Goal: Task Accomplishment & Management: Manage account settings

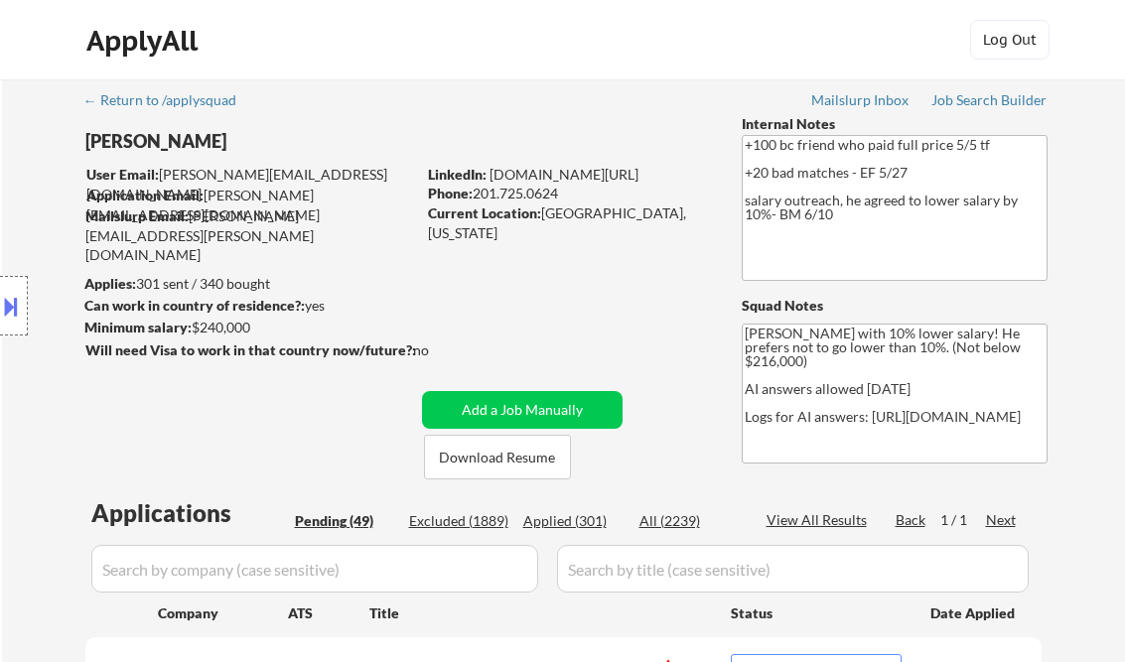
select select ""pending""
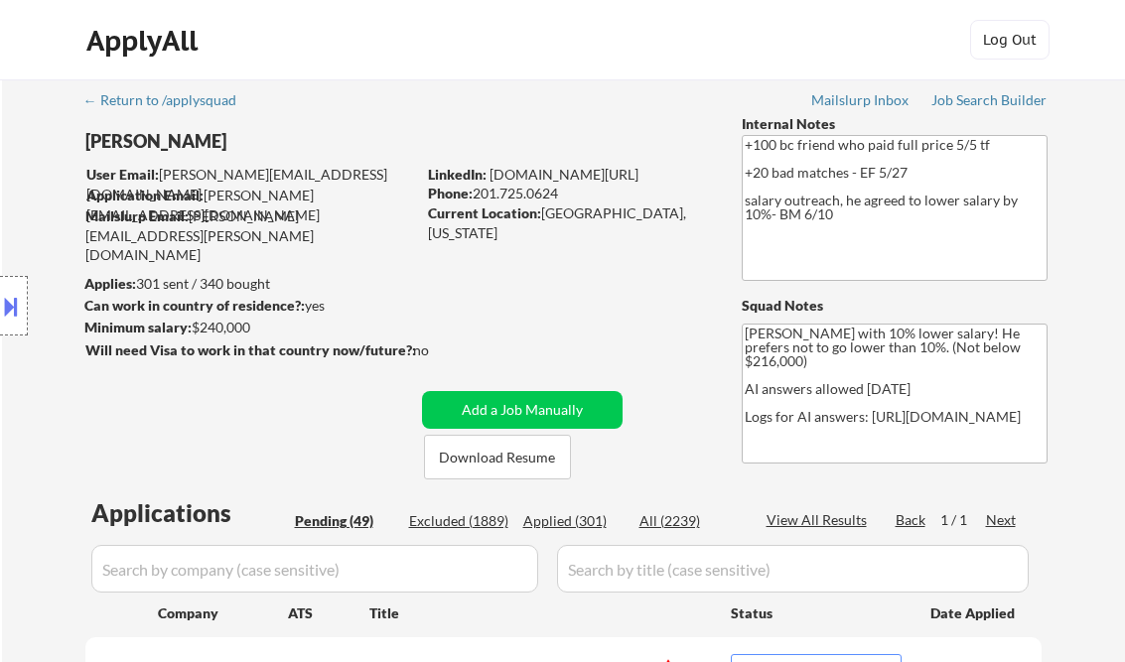
select select ""pending""
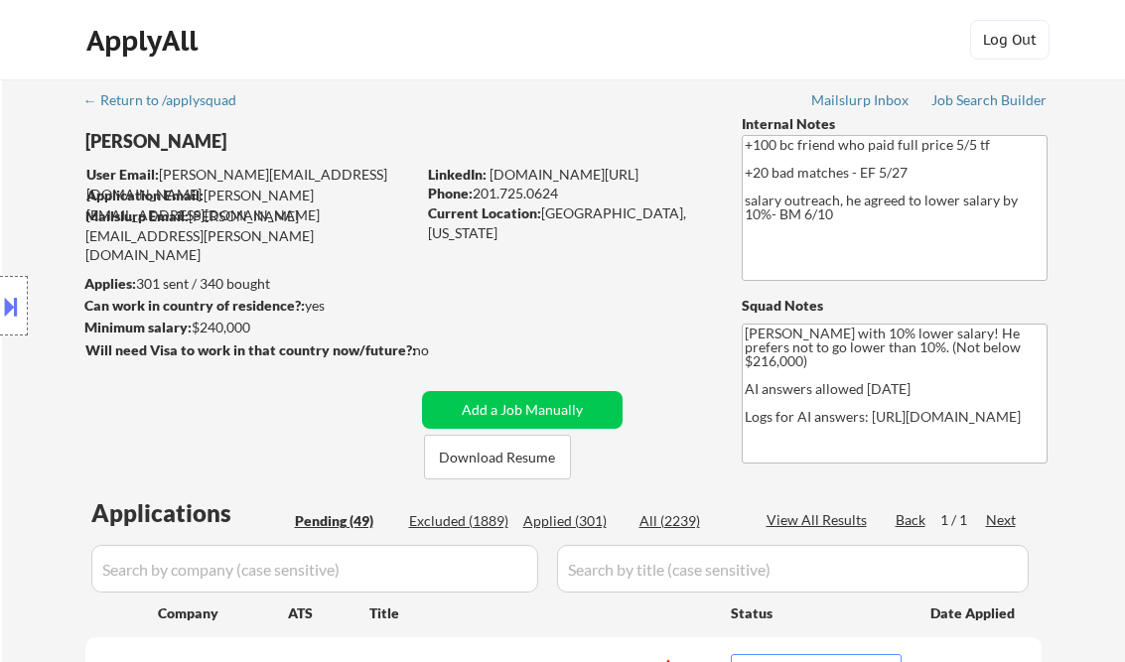
select select ""pending""
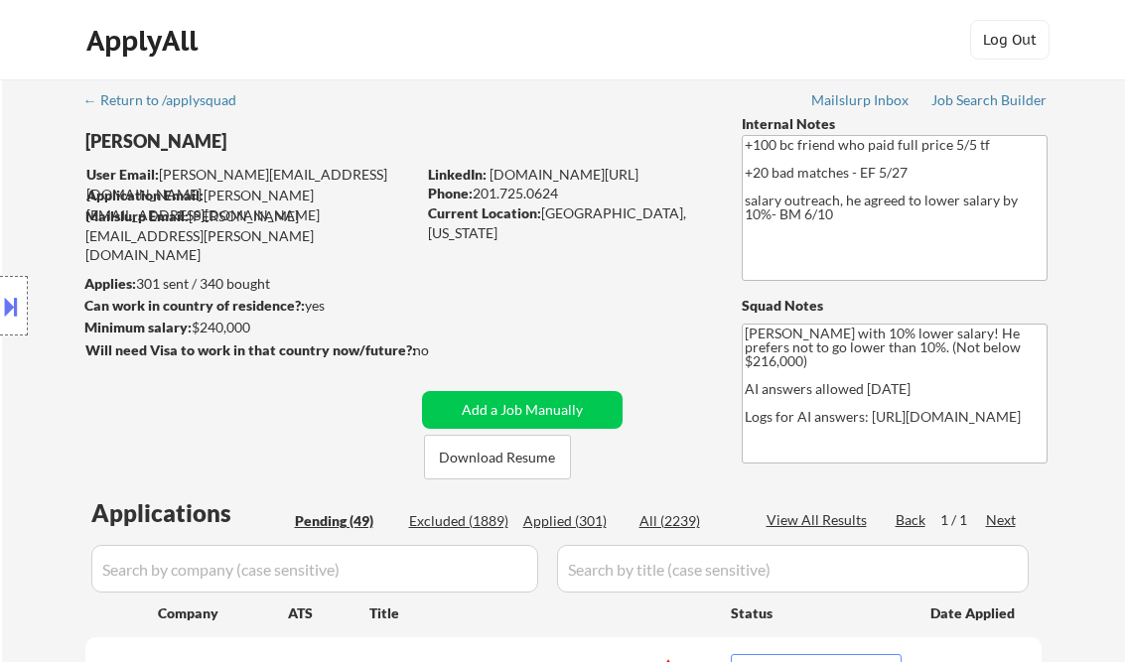
select select ""pending""
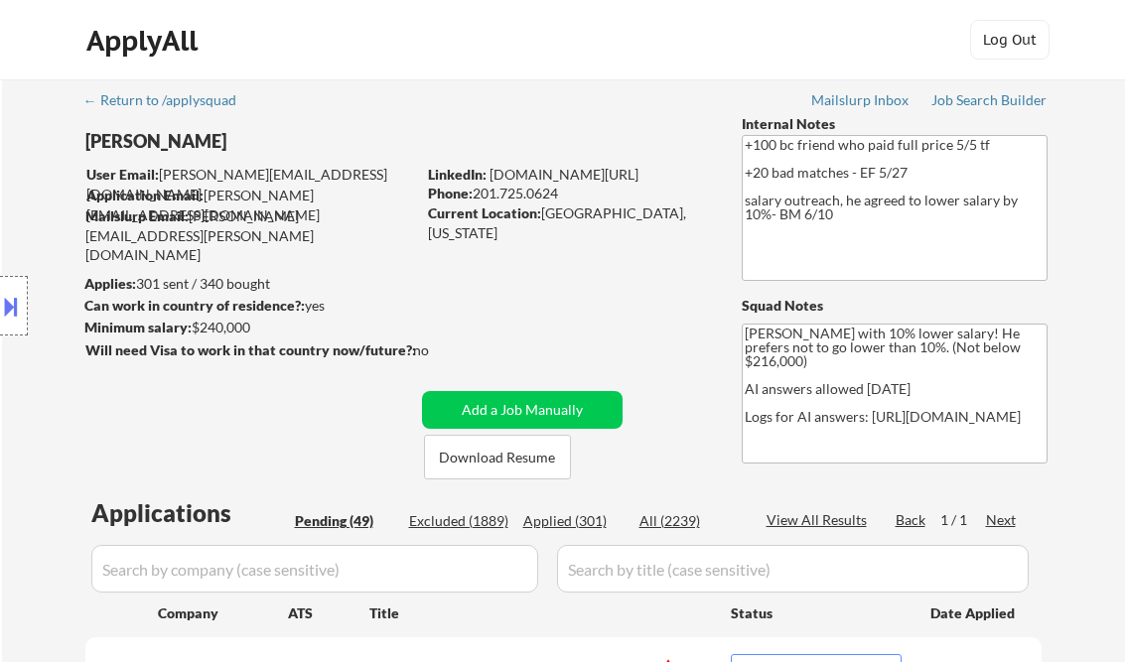
select select ""pending""
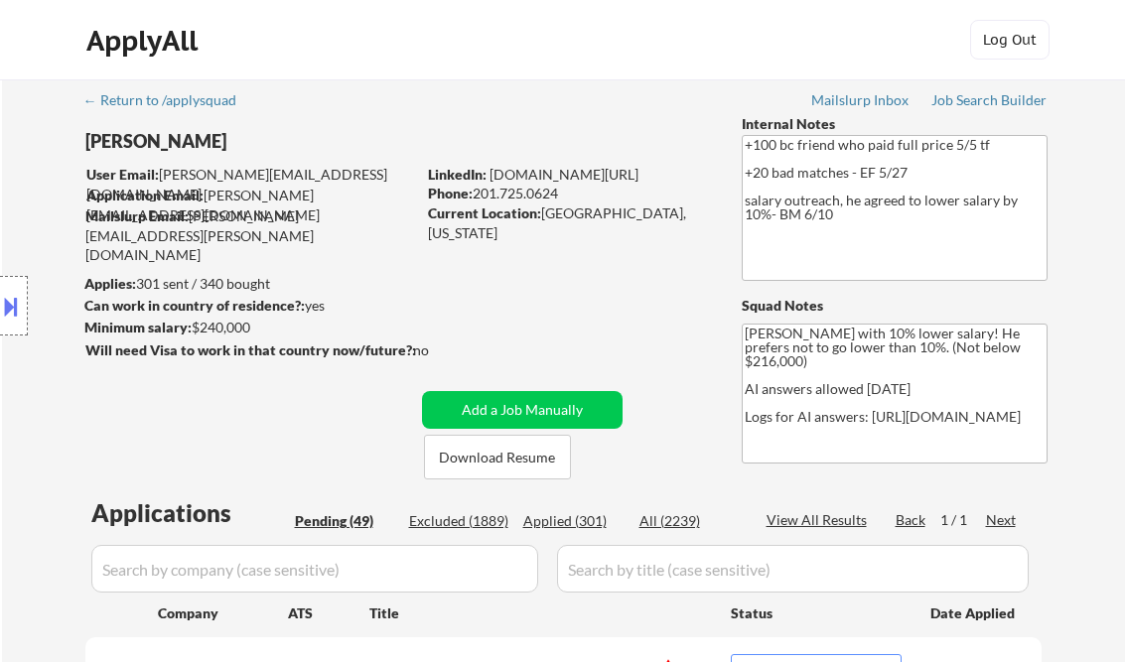
select select ""pending""
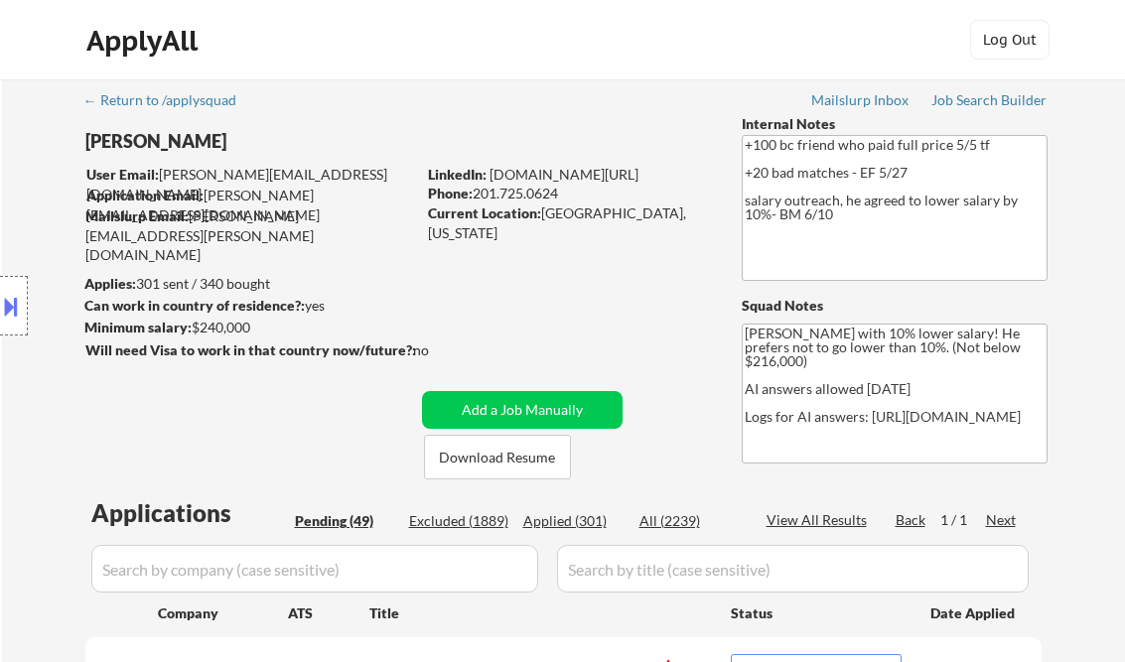
select select ""pending""
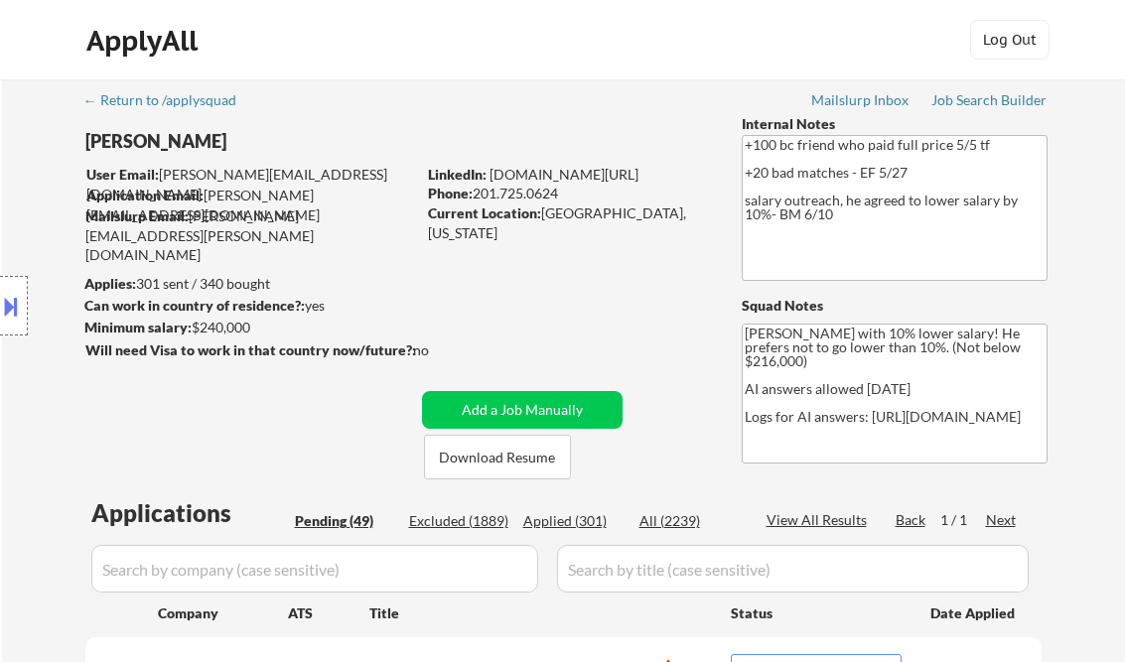
select select ""pending""
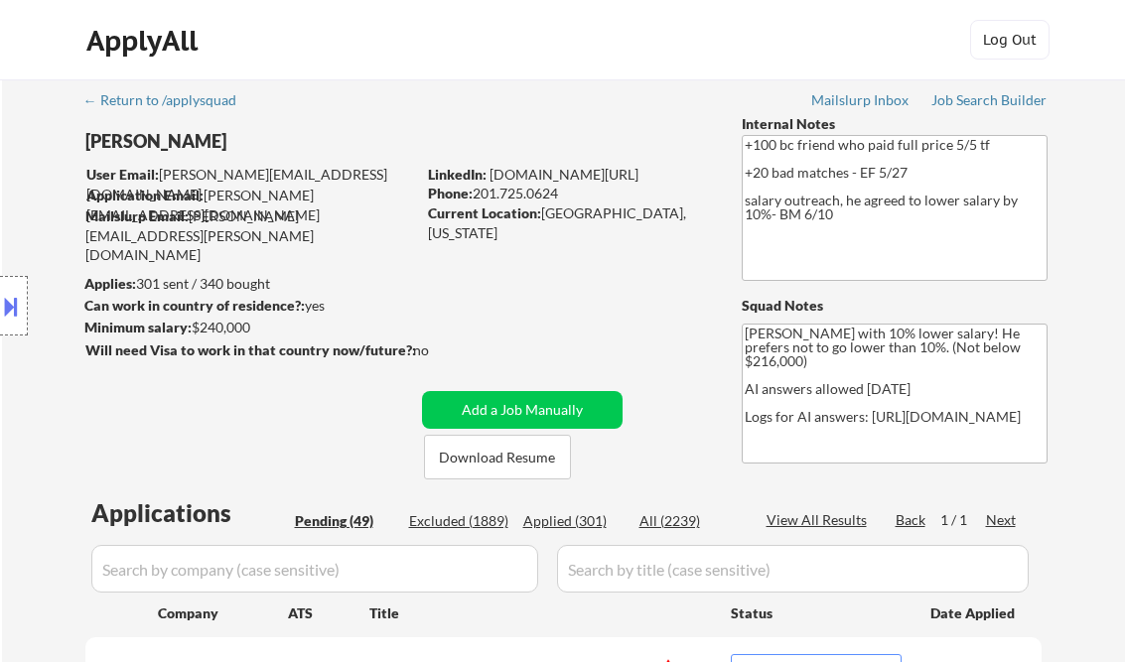
select select ""pending""
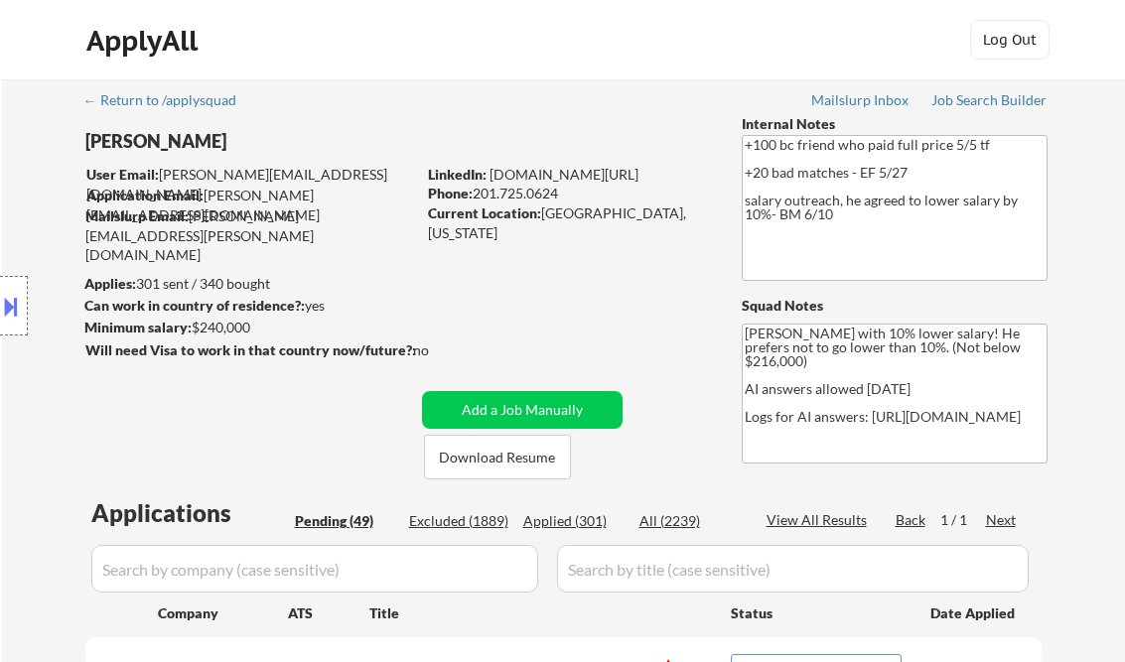
select select ""pending""
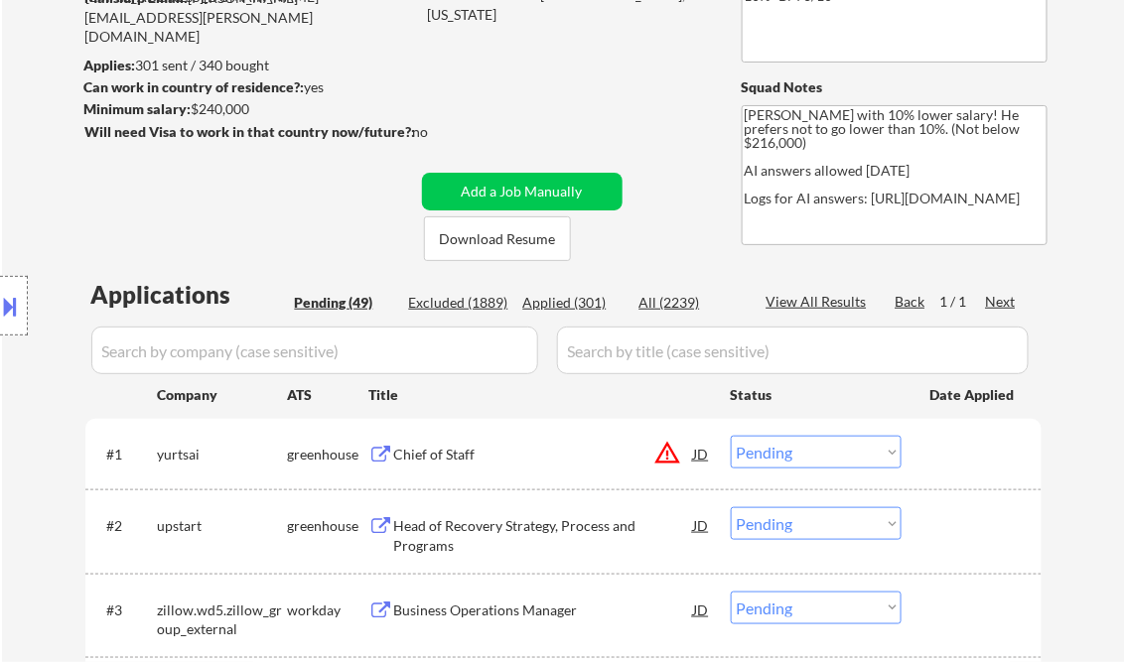
scroll to position [238, 0]
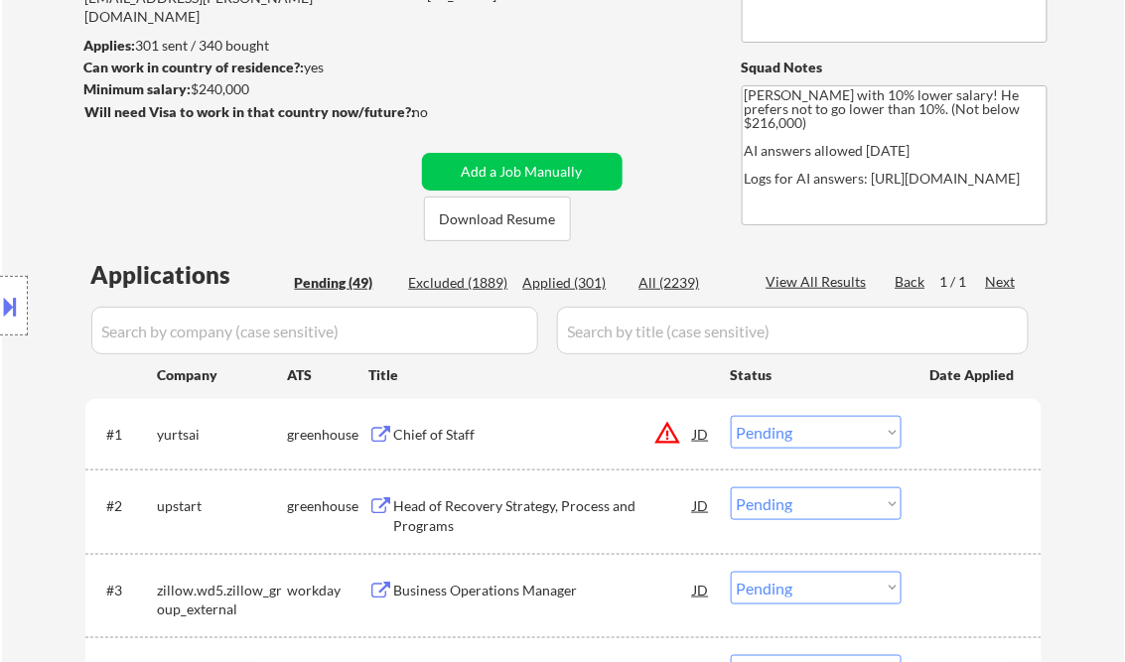
click at [20, 313] on button at bounding box center [11, 306] width 22 height 33
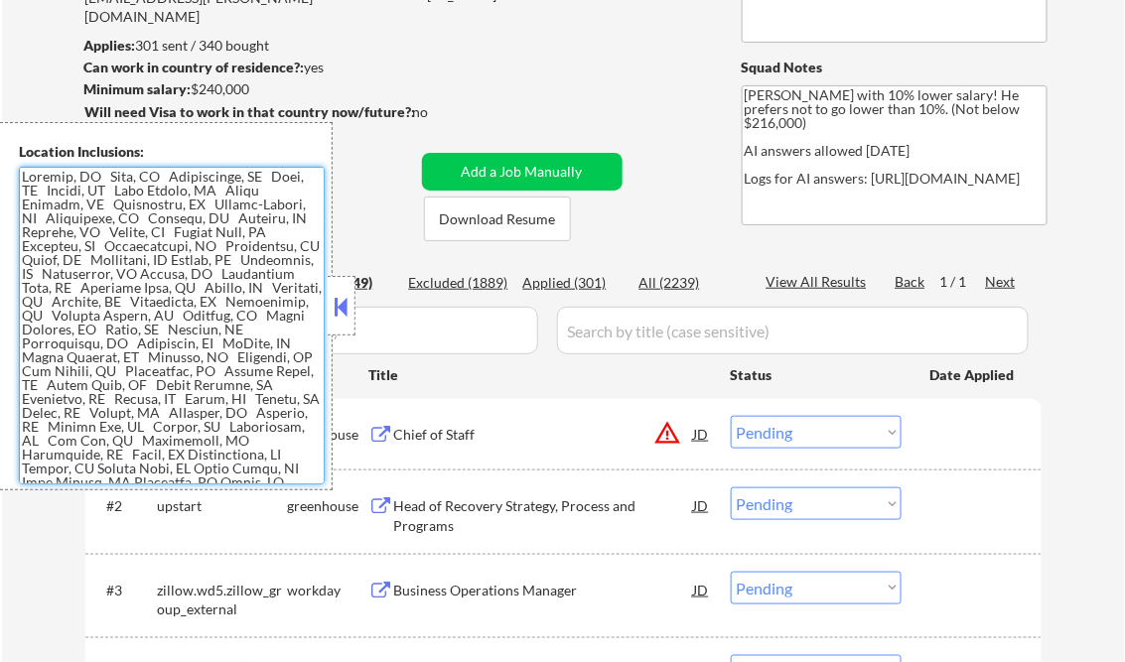
click at [167, 312] on textarea at bounding box center [172, 326] width 306 height 318
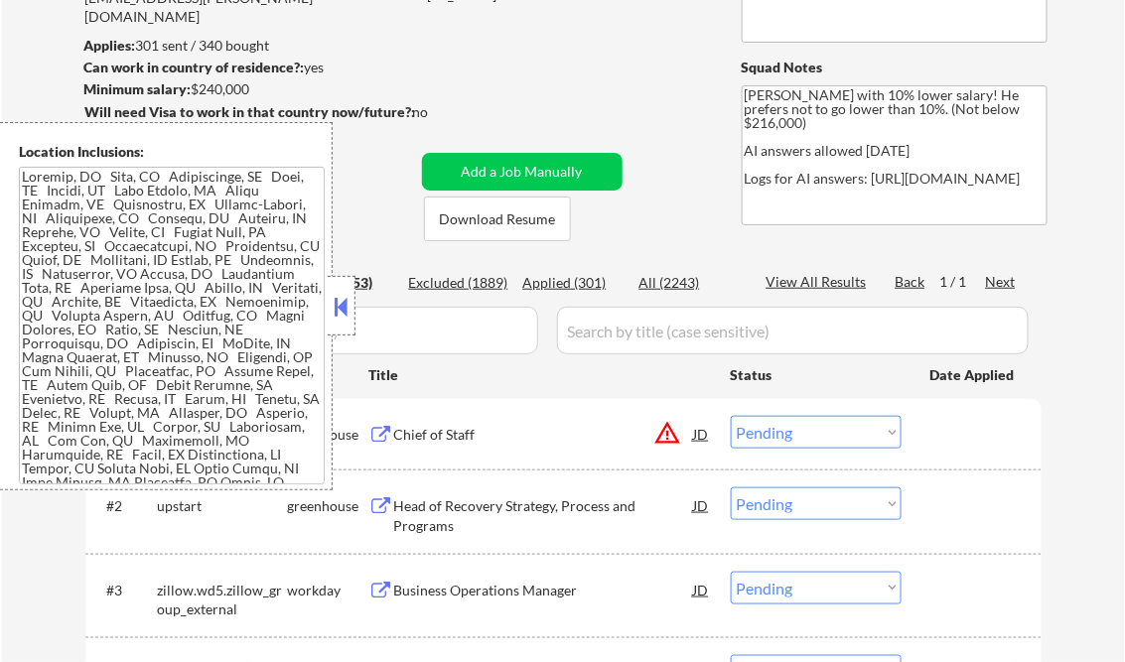
select select ""pending""
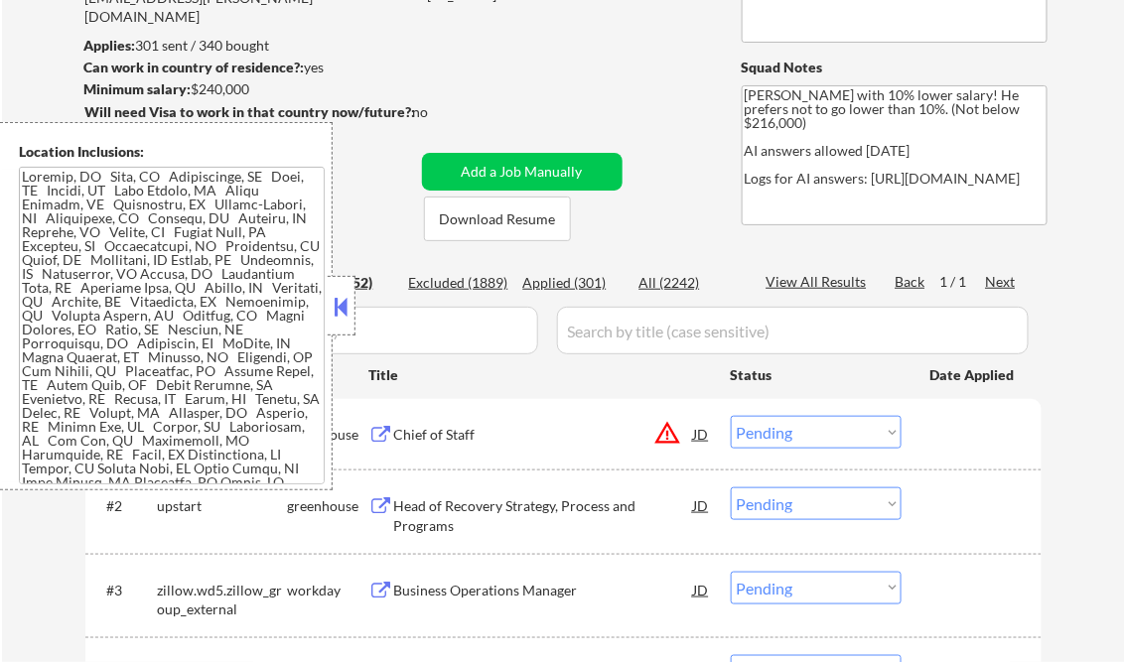
select select ""pending""
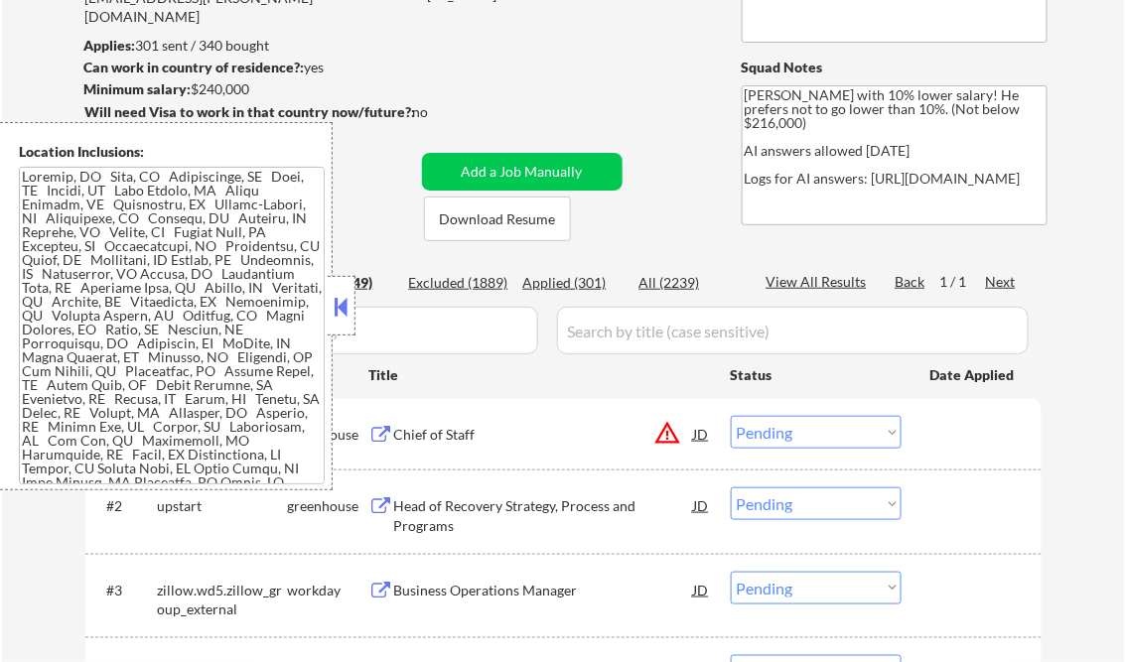
click at [343, 305] on button at bounding box center [342, 307] width 22 height 30
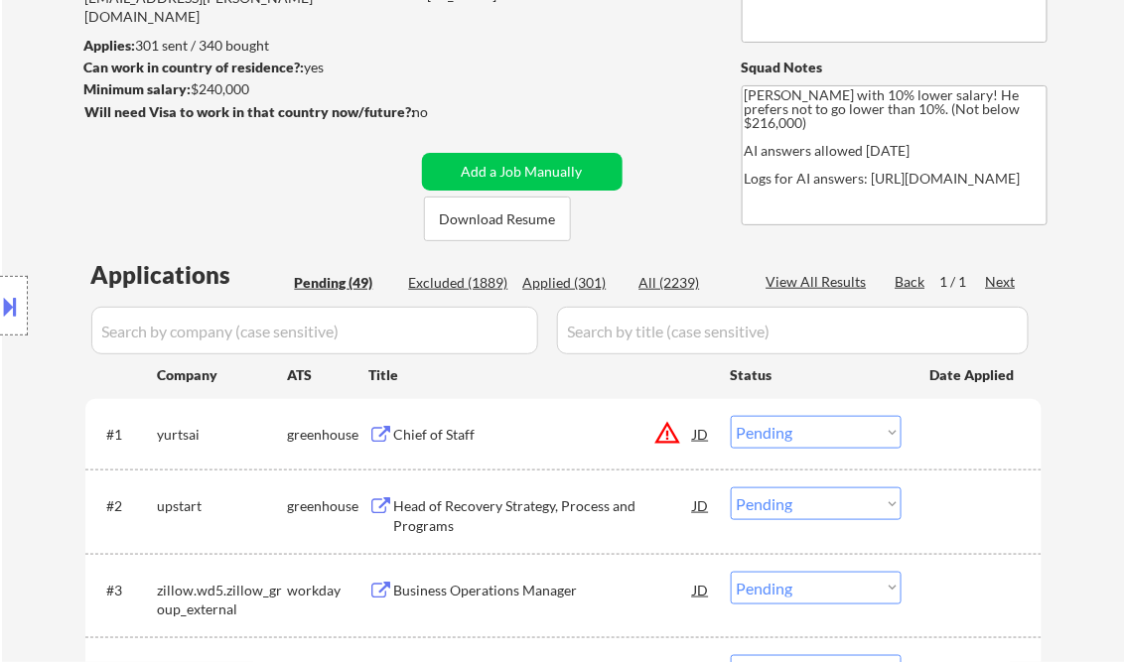
scroll to position [397, 0]
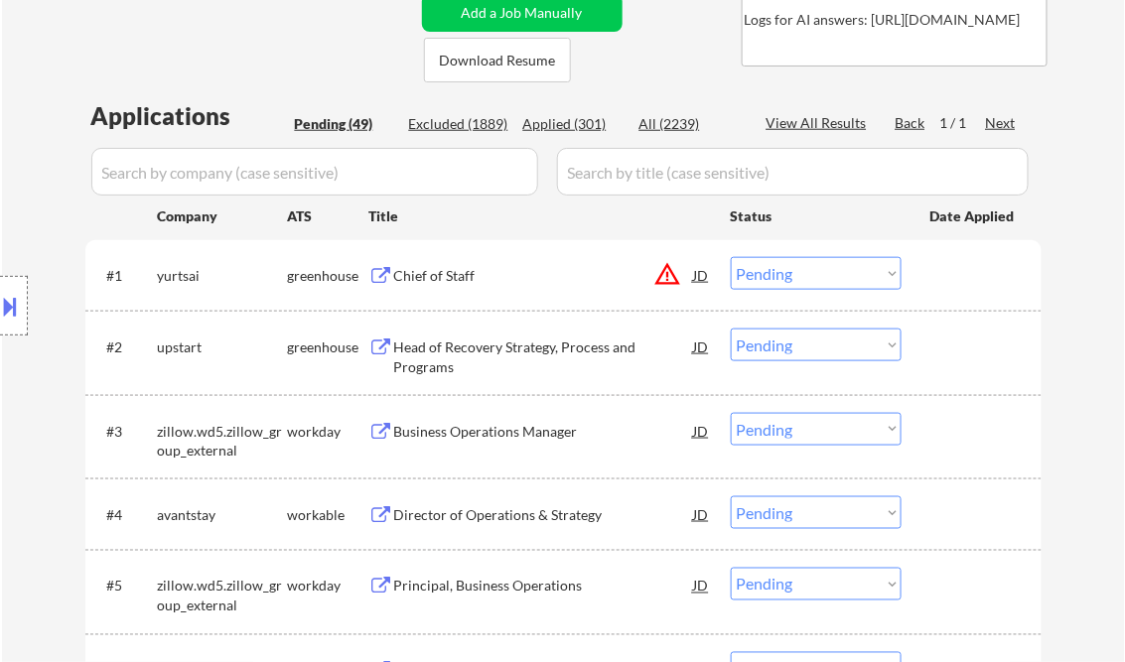
click at [455, 279] on div "Chief of Staff" at bounding box center [544, 276] width 300 height 20
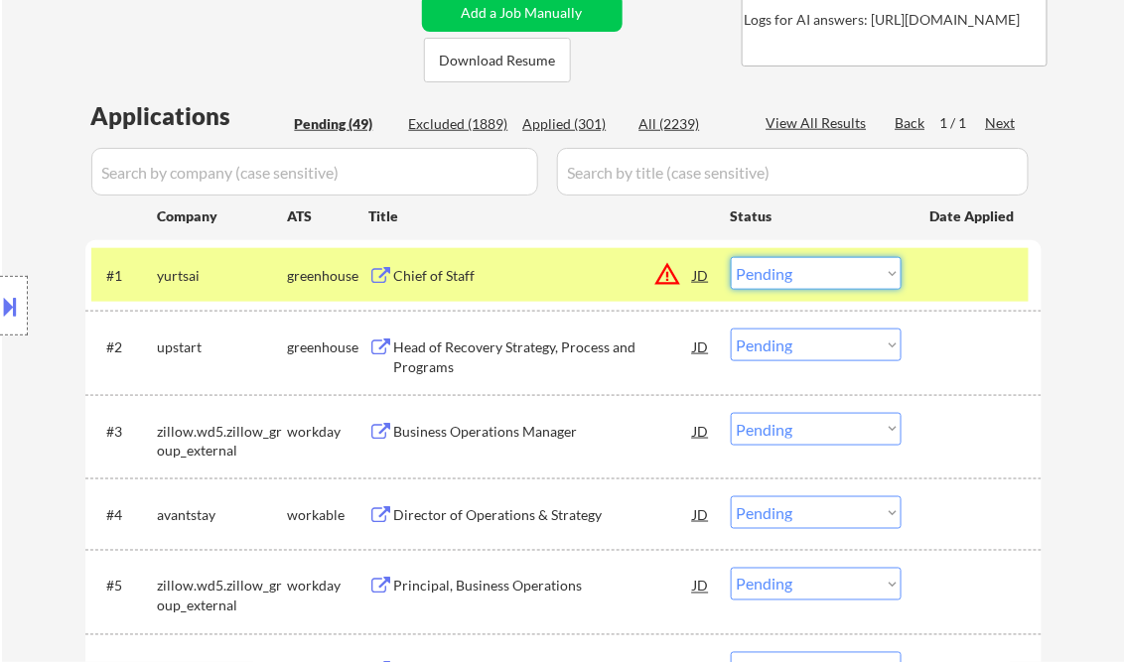
click at [798, 283] on select "Choose an option... Pending Applied Excluded (Questions) Excluded (Expired) Exc…" at bounding box center [815, 273] width 171 height 33
click at [18, 301] on button at bounding box center [11, 306] width 22 height 33
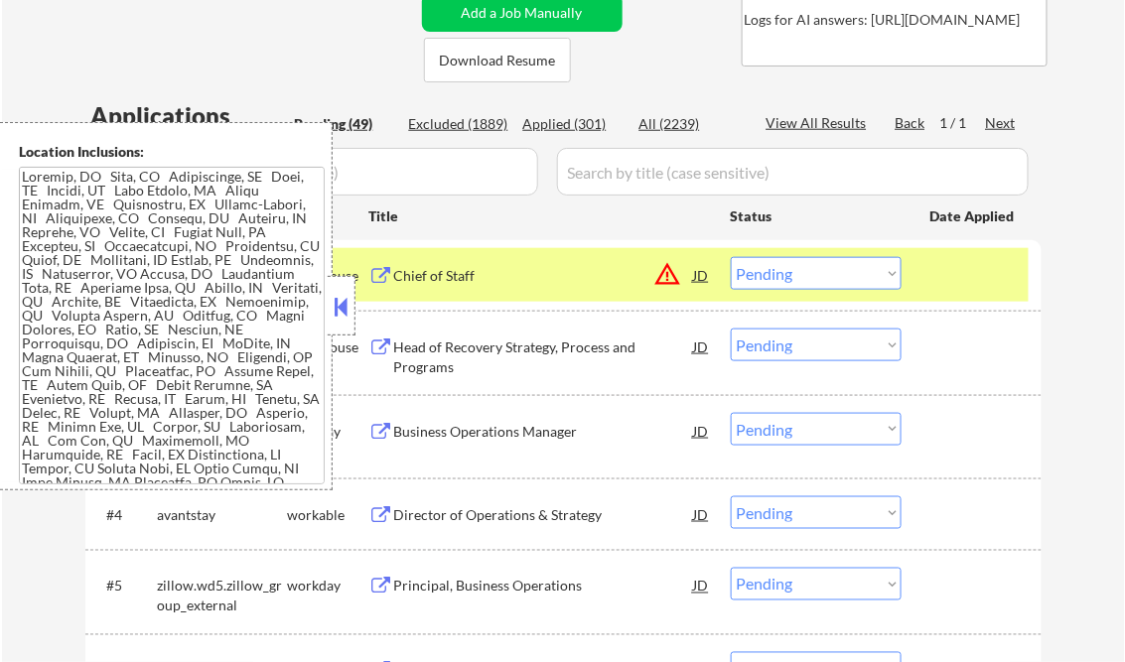
click at [334, 314] on button at bounding box center [342, 307] width 22 height 30
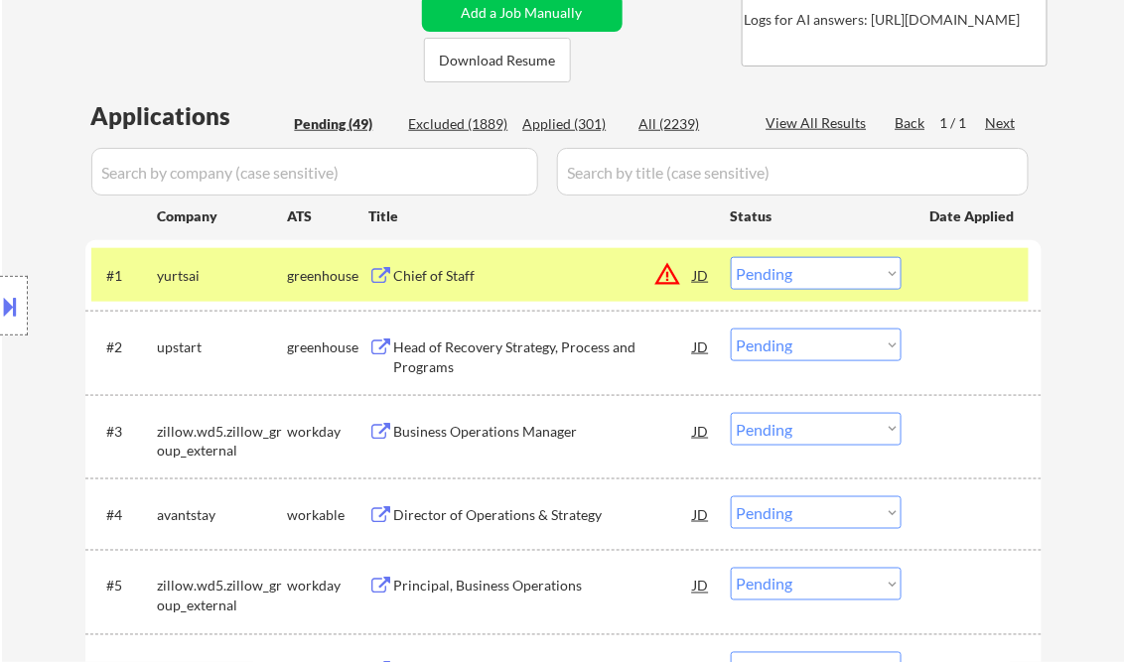
click at [779, 284] on select "Choose an option... Pending Applied Excluded (Questions) Excluded (Expired) Exc…" at bounding box center [815, 273] width 171 height 33
click at [730, 257] on select "Choose an option... Pending Applied Excluded (Questions) Excluded (Expired) Exc…" at bounding box center [815, 273] width 171 height 33
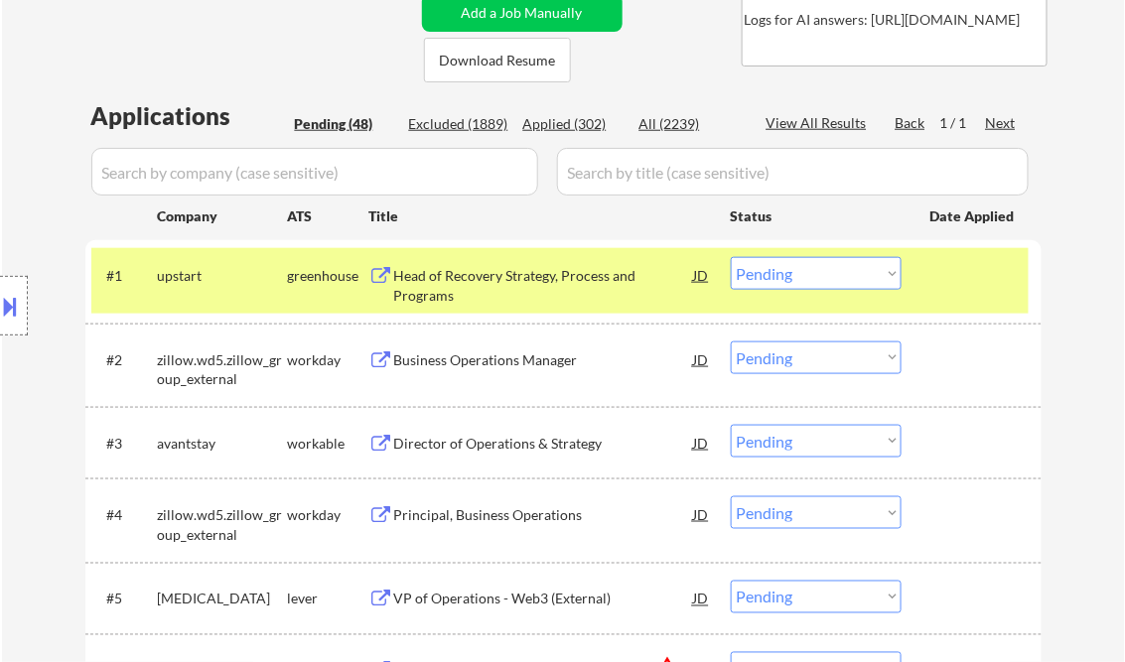
click at [484, 280] on div "Head of Recovery Strategy, Process and Programs" at bounding box center [544, 285] width 300 height 39
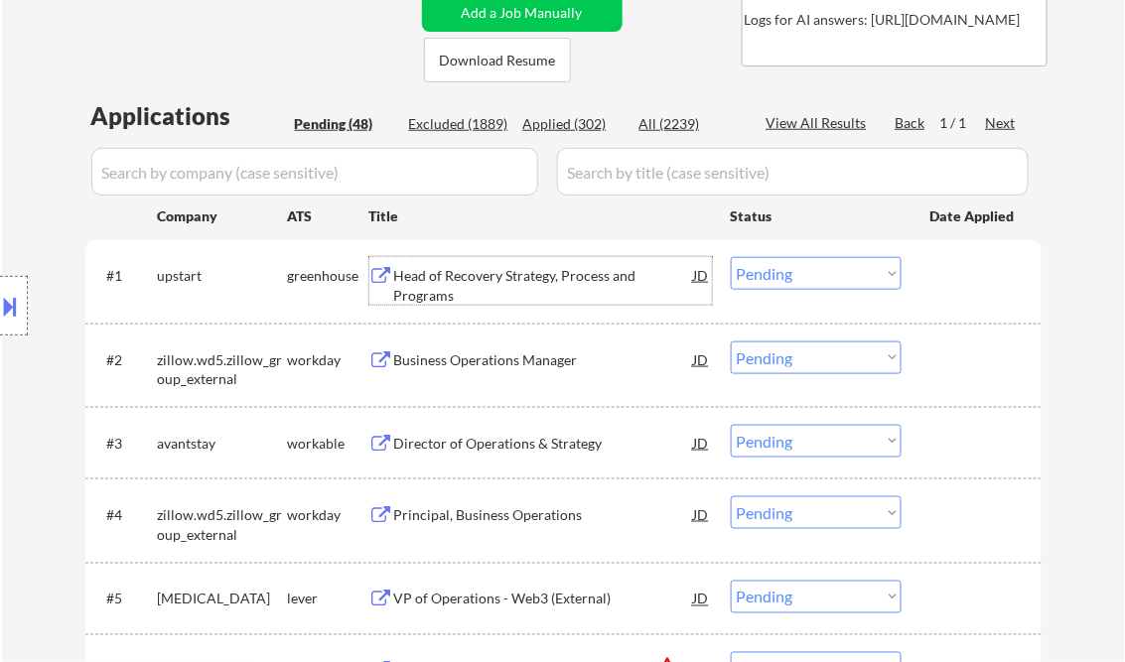
drag, startPoint x: 829, startPoint y: 279, endPoint x: 828, endPoint y: 289, distance: 10.0
click at [829, 278] on select "Choose an option... Pending Applied Excluded (Questions) Excluded (Expired) Exc…" at bounding box center [815, 273] width 171 height 33
click at [730, 257] on select "Choose an option... Pending Applied Excluded (Questions) Excluded (Expired) Exc…" at bounding box center [815, 273] width 171 height 33
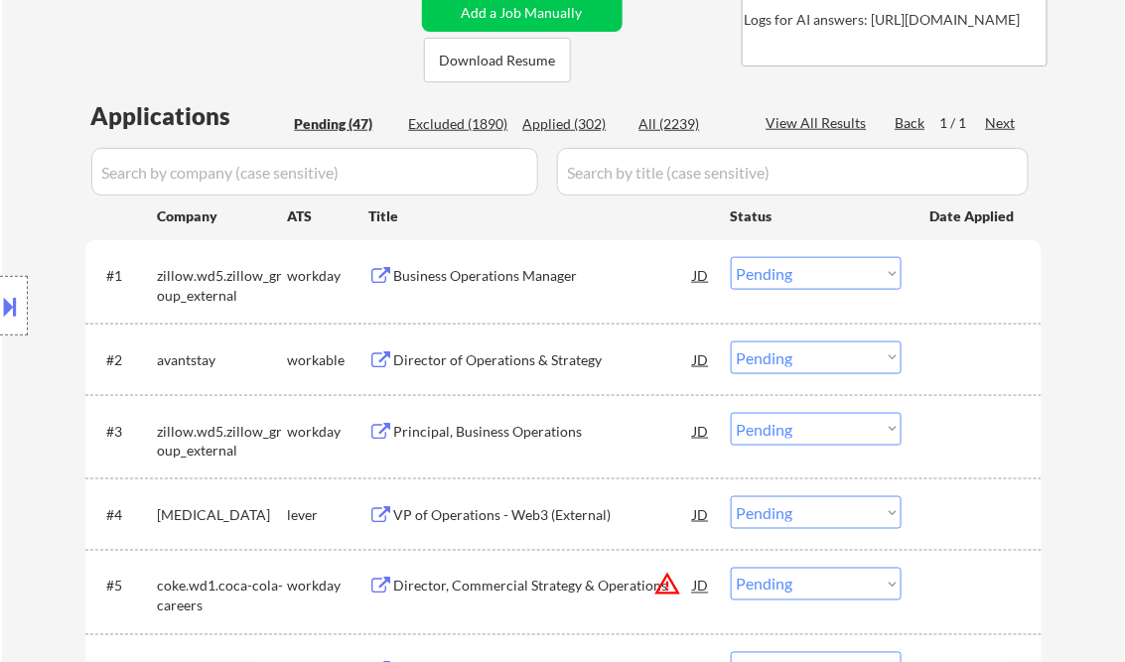
click at [494, 277] on div "Business Operations Manager" at bounding box center [544, 276] width 300 height 20
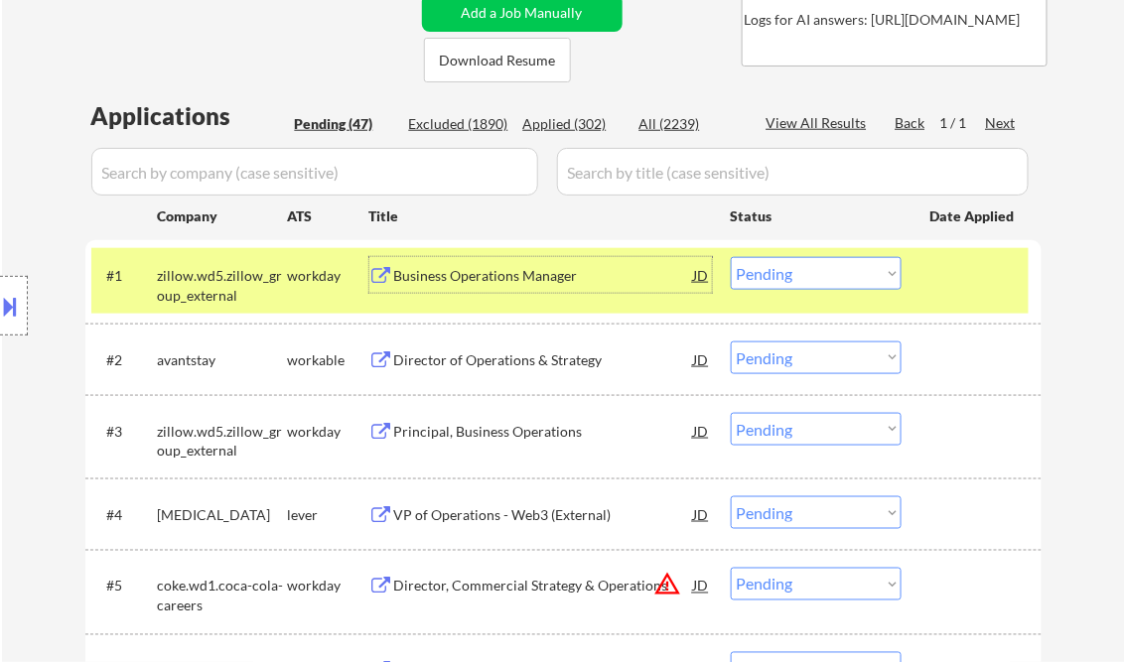
click at [806, 275] on select "Choose an option... Pending Applied Excluded (Questions) Excluded (Expired) Exc…" at bounding box center [815, 273] width 171 height 33
click at [730, 257] on select "Choose an option... Pending Applied Excluded (Questions) Excluded (Expired) Exc…" at bounding box center [815, 273] width 171 height 33
click at [484, 363] on div "Director of Operations & Strategy" at bounding box center [544, 360] width 300 height 20
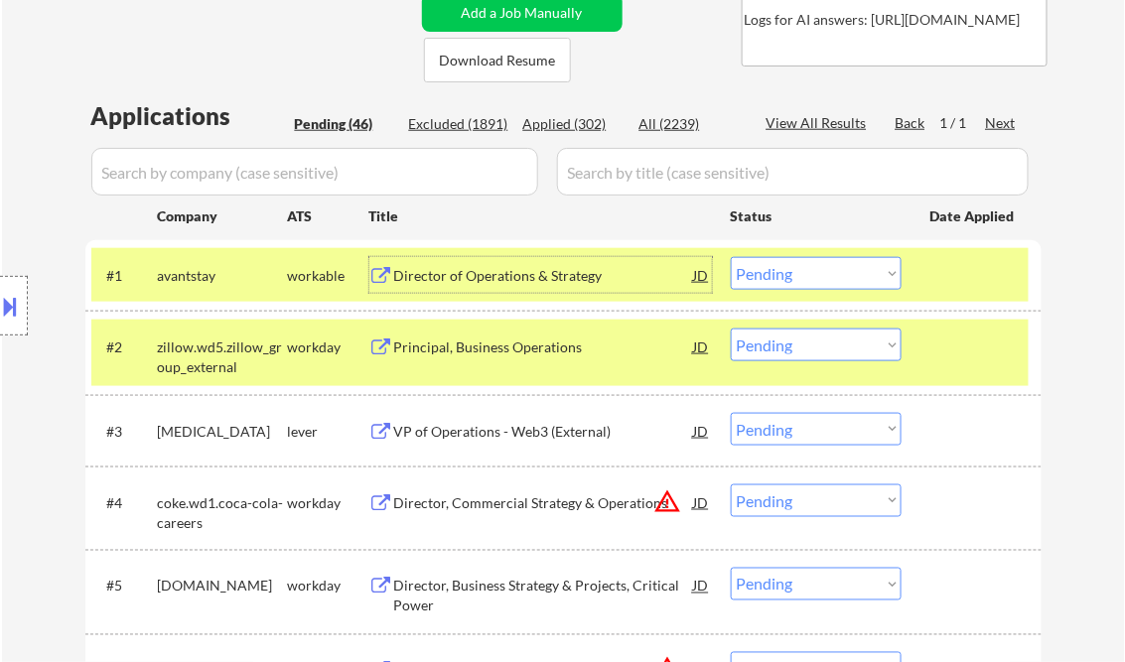
click at [564, 276] on div "Director of Operations & Strategy" at bounding box center [544, 276] width 300 height 20
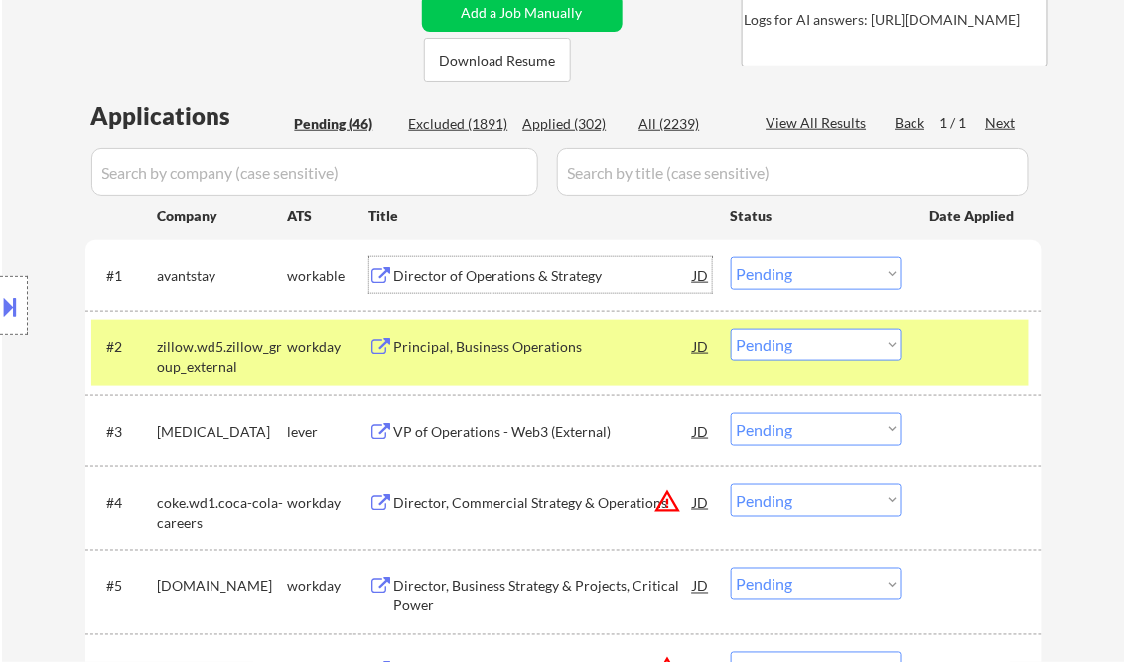
drag, startPoint x: 808, startPoint y: 266, endPoint x: 816, endPoint y: 290, distance: 25.1
click at [808, 266] on select "Choose an option... Pending Applied Excluded (Questions) Excluded (Expired) Exc…" at bounding box center [815, 273] width 171 height 33
click at [730, 257] on select "Choose an option... Pending Applied Excluded (Questions) Excluded (Expired) Exc…" at bounding box center [815, 273] width 171 height 33
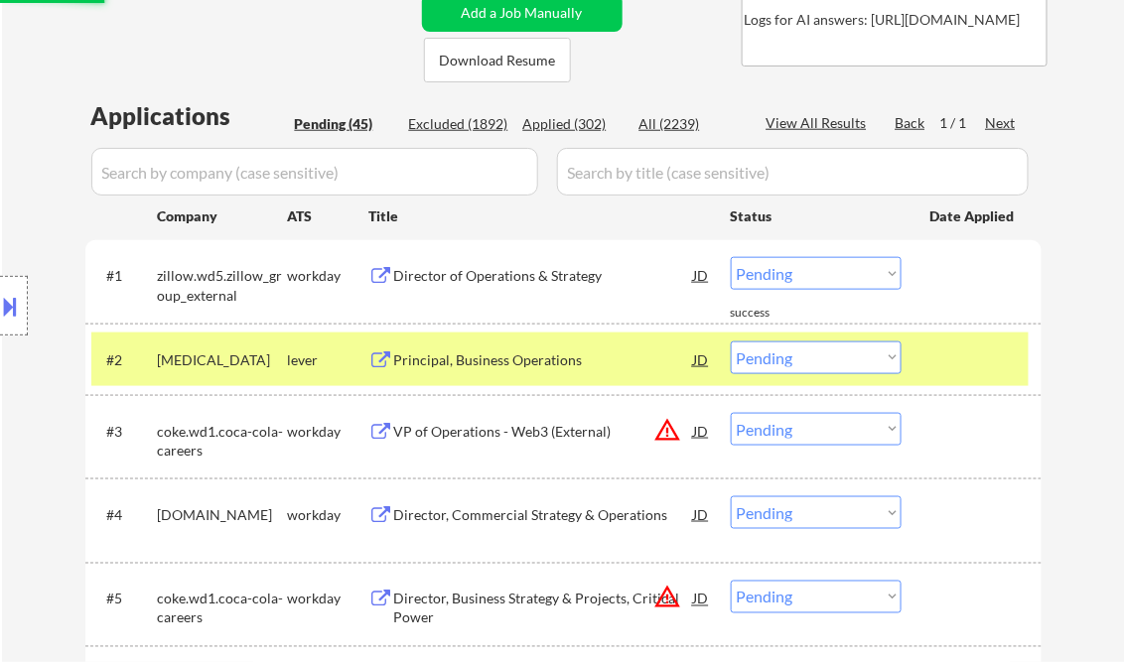
click at [467, 283] on div "Director of Operations & Strategy" at bounding box center [544, 276] width 300 height 20
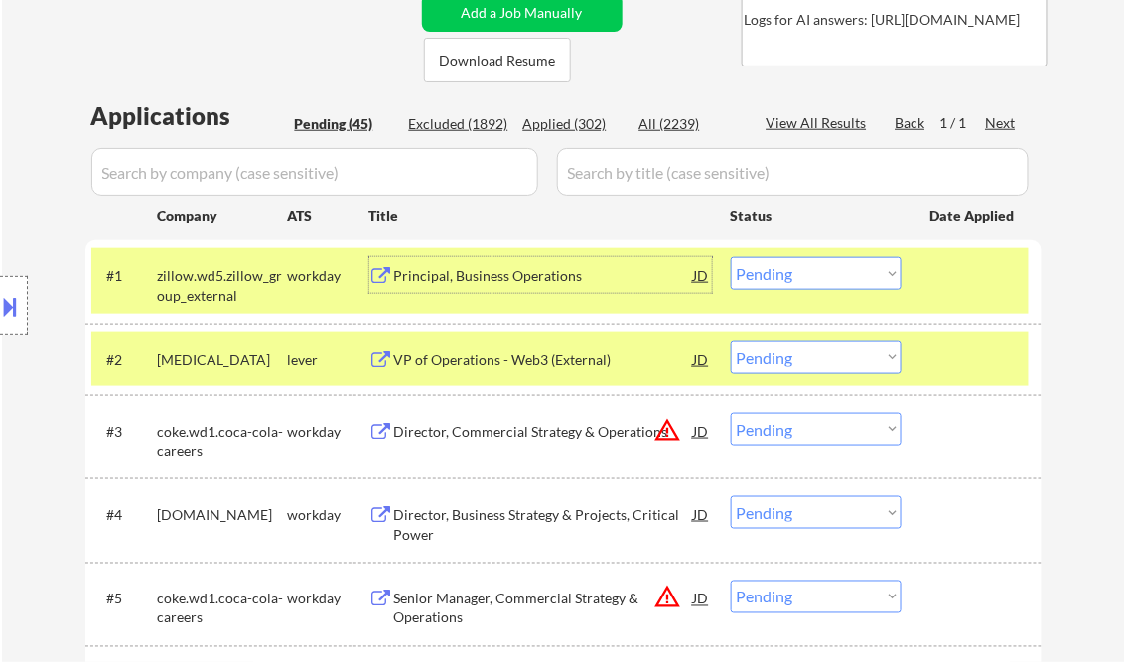
click at [820, 266] on select "Choose an option... Pending Applied Excluded (Questions) Excluded (Expired) Exc…" at bounding box center [815, 273] width 171 height 33
click at [730, 257] on select "Choose an option... Pending Applied Excluded (Questions) Excluded (Expired) Exc…" at bounding box center [815, 273] width 171 height 33
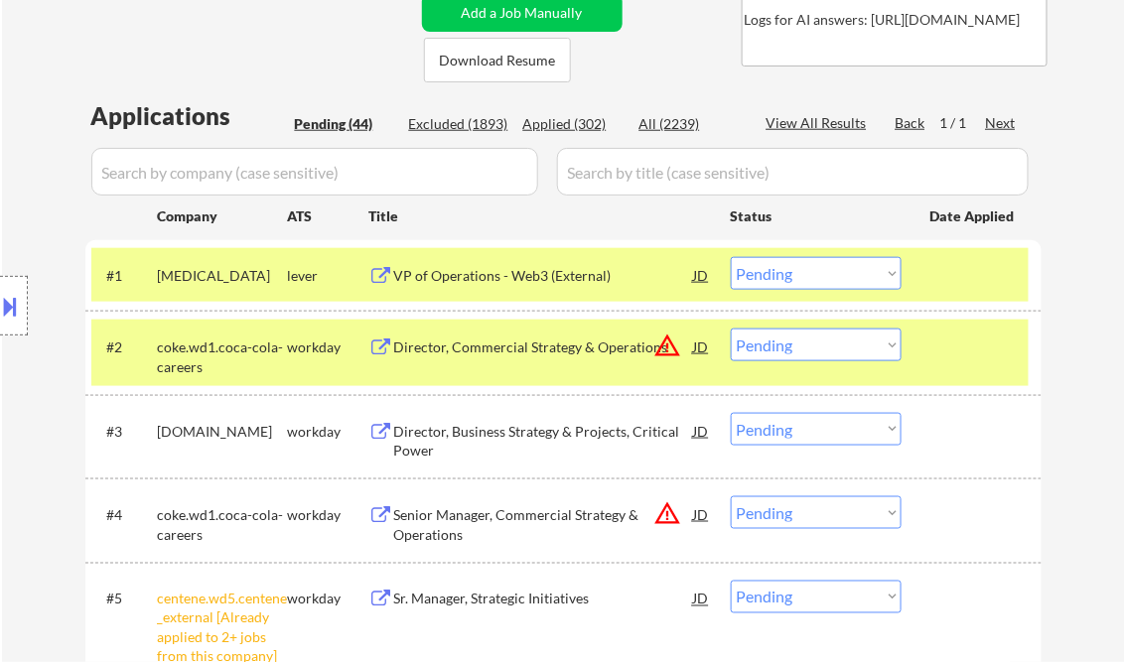
click at [944, 336] on div at bounding box center [973, 347] width 87 height 36
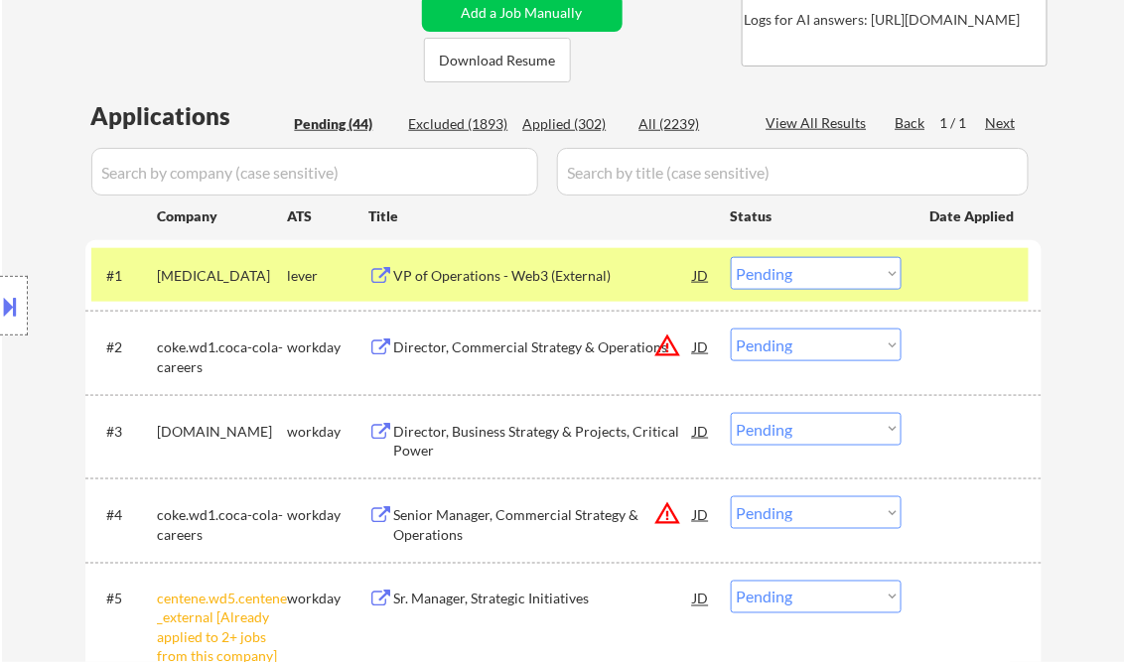
click at [947, 272] on div at bounding box center [973, 275] width 87 height 36
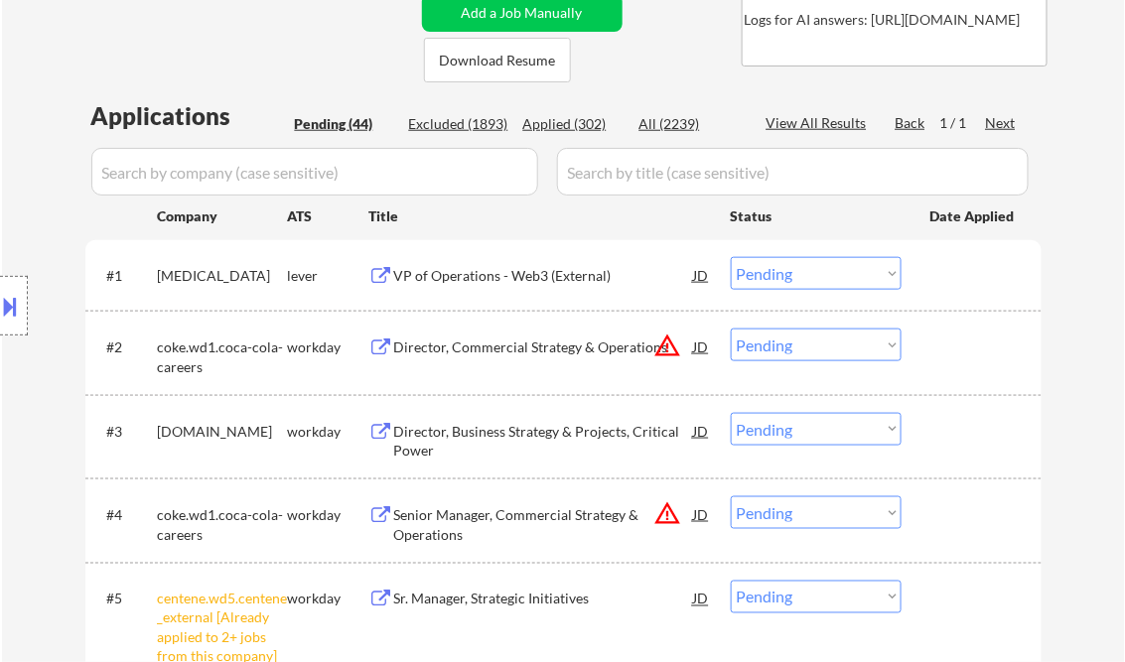
click at [433, 273] on div "VP of Operations - Web3 (External)" at bounding box center [544, 276] width 300 height 20
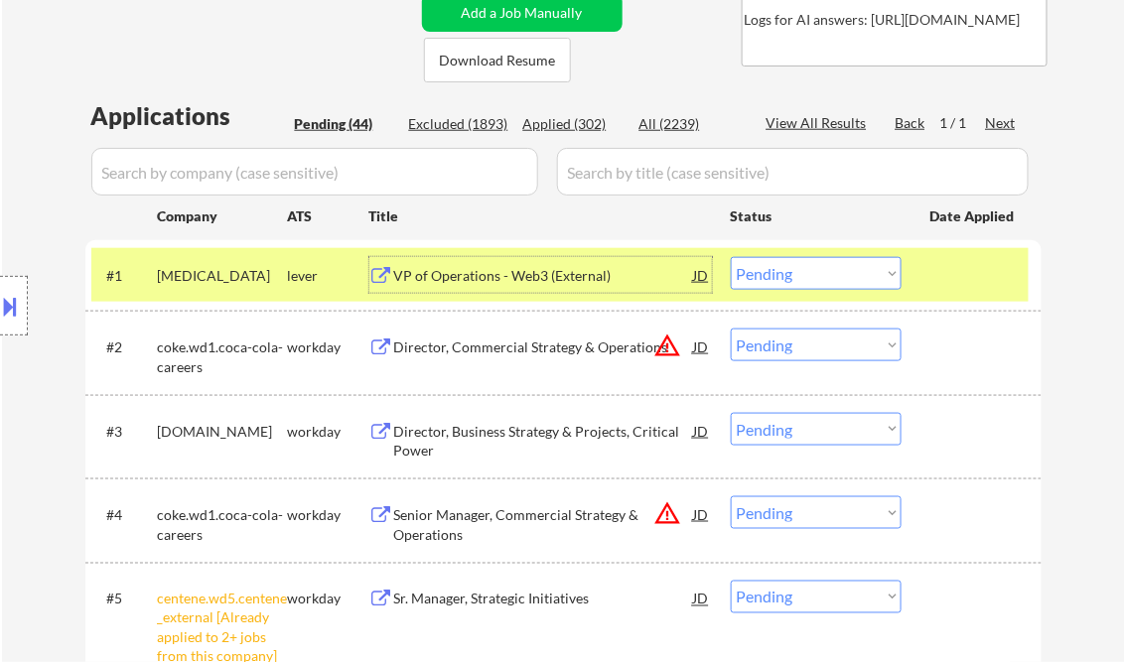
click at [773, 267] on select "Choose an option... Pending Applied Excluded (Questions) Excluded (Expired) Exc…" at bounding box center [815, 273] width 171 height 33
click at [730, 257] on select "Choose an option... Pending Applied Excluded (Questions) Excluded (Expired) Exc…" at bounding box center [815, 273] width 171 height 33
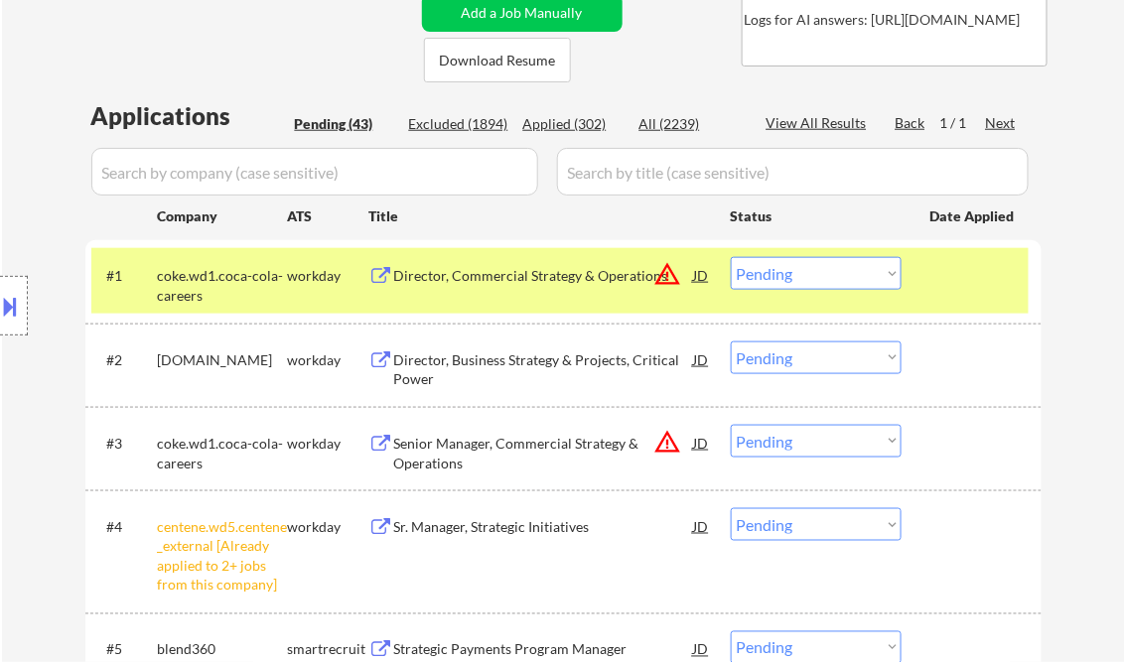
click at [564, 280] on div "Director, Commercial Strategy & Operations" at bounding box center [544, 276] width 300 height 20
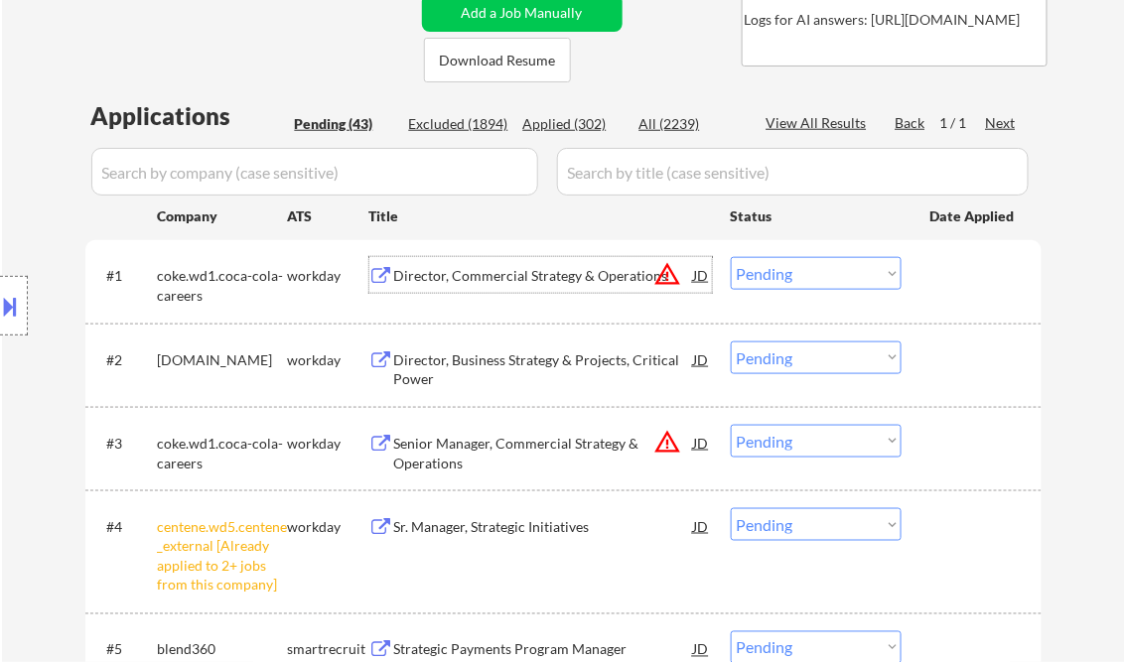
click at [789, 283] on select "Choose an option... Pending Applied Excluded (Questions) Excluded (Expired) Exc…" at bounding box center [815, 273] width 171 height 33
click at [730, 257] on select "Choose an option... Pending Applied Excluded (Questions) Excluded (Expired) Exc…" at bounding box center [815, 273] width 171 height 33
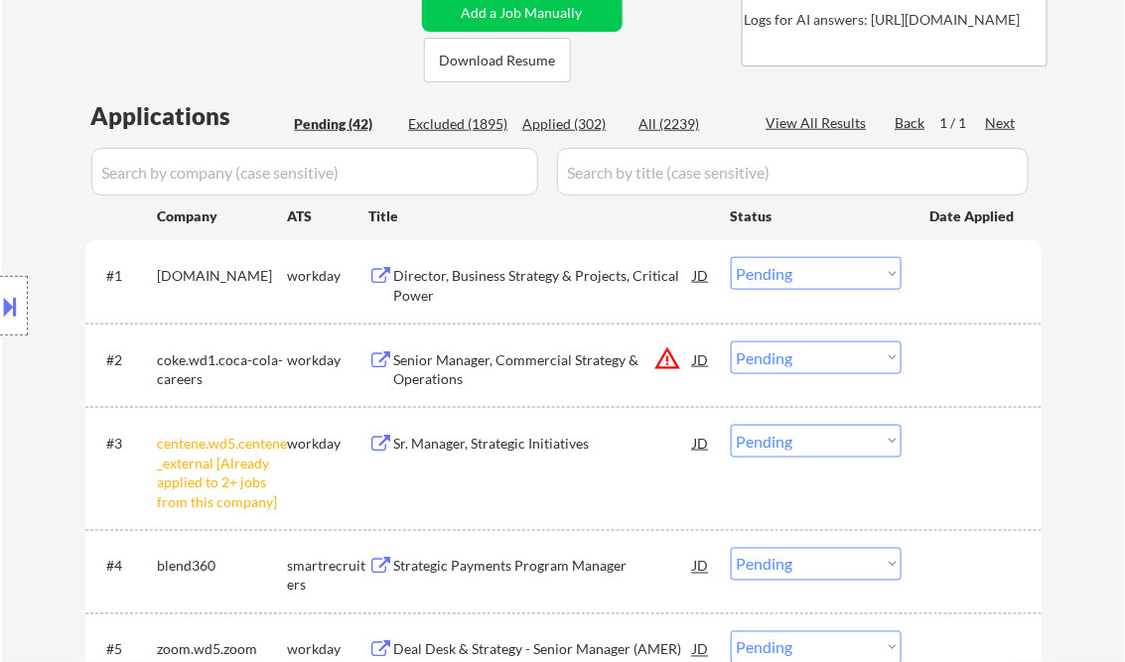
click at [500, 276] on div "Director, Business Strategy & Projects, Critical Power" at bounding box center [544, 285] width 300 height 39
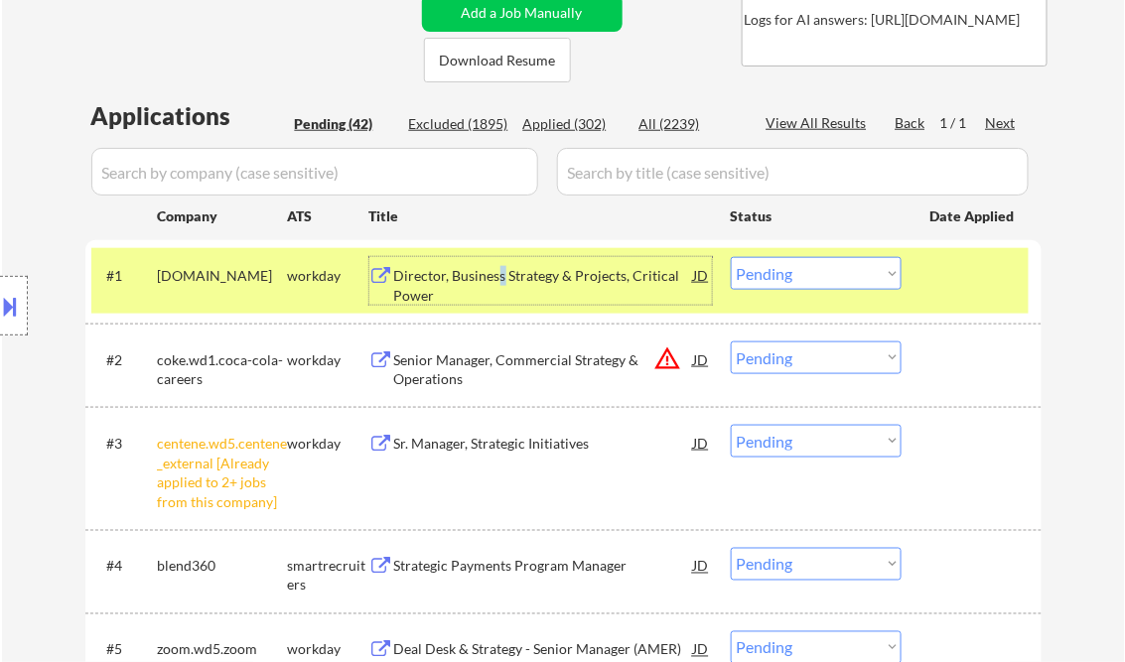
click at [859, 273] on select "Choose an option... Pending Applied Excluded (Questions) Excluded (Expired) Exc…" at bounding box center [815, 273] width 171 height 33
click at [730, 257] on select "Choose an option... Pending Applied Excluded (Questions) Excluded (Expired) Exc…" at bounding box center [815, 273] width 171 height 33
select select ""pending""
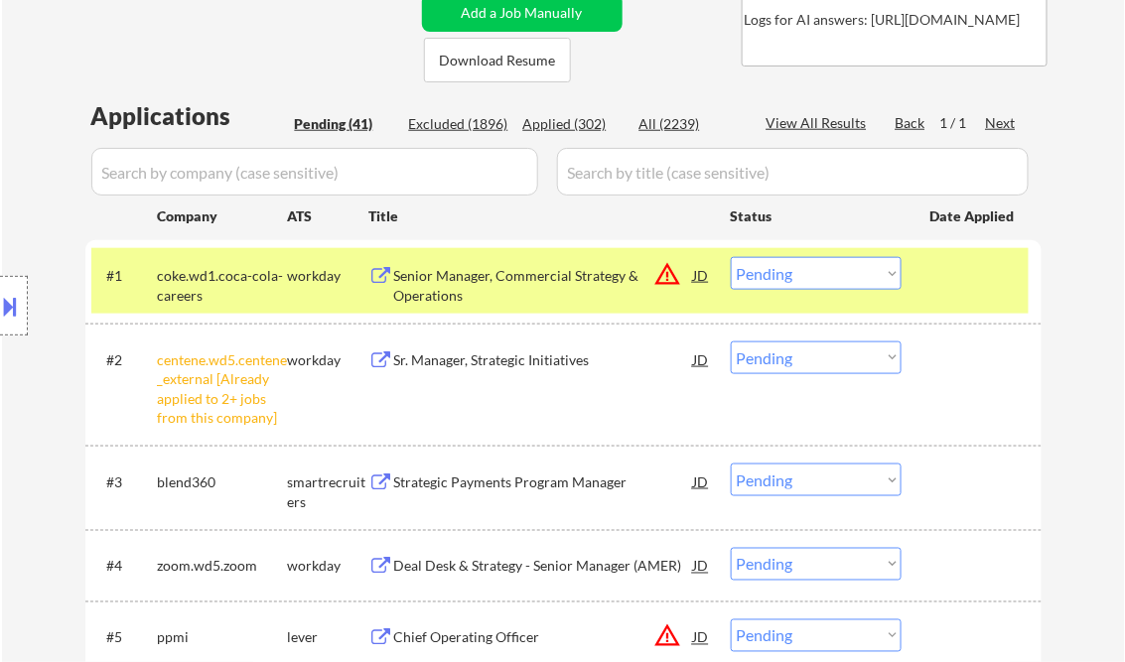
drag, startPoint x: 782, startPoint y: 363, endPoint x: 789, endPoint y: 373, distance: 12.1
click at [782, 363] on select "Choose an option... Pending Applied Excluded (Questions) Excluded (Expired) Exc…" at bounding box center [815, 357] width 171 height 33
click at [730, 341] on select "Choose an option... Pending Applied Excluded (Questions) Excluded (Expired) Exc…" at bounding box center [815, 357] width 171 height 33
select select ""pending""
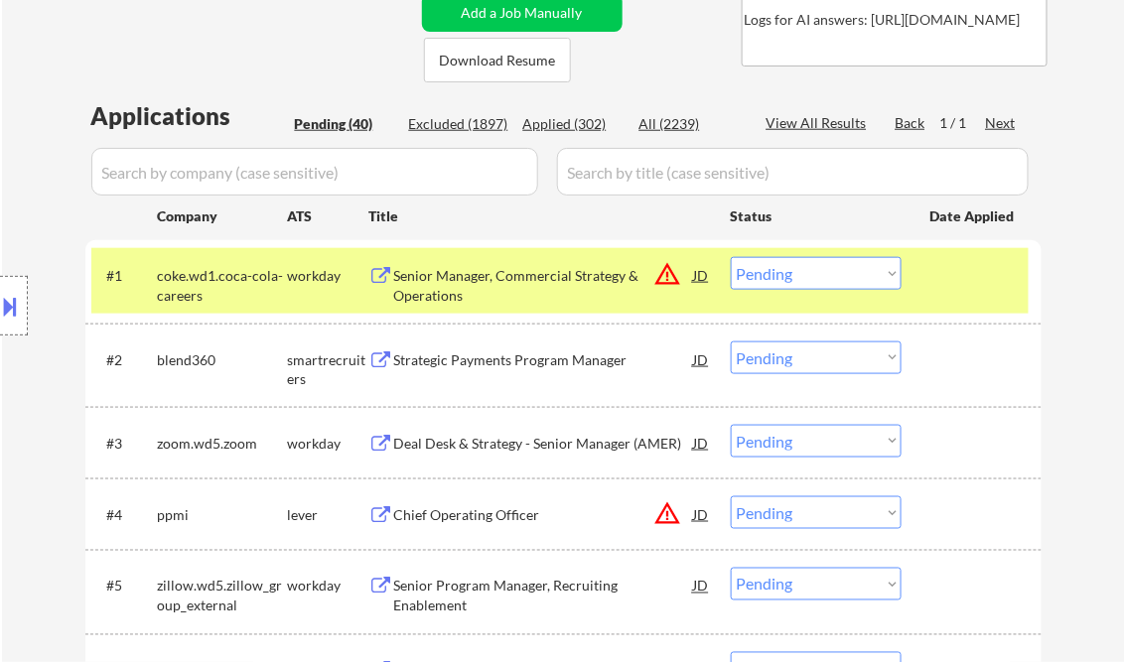
click at [508, 274] on div "Senior Manager, Commercial Strategy & Operations" at bounding box center [544, 285] width 300 height 39
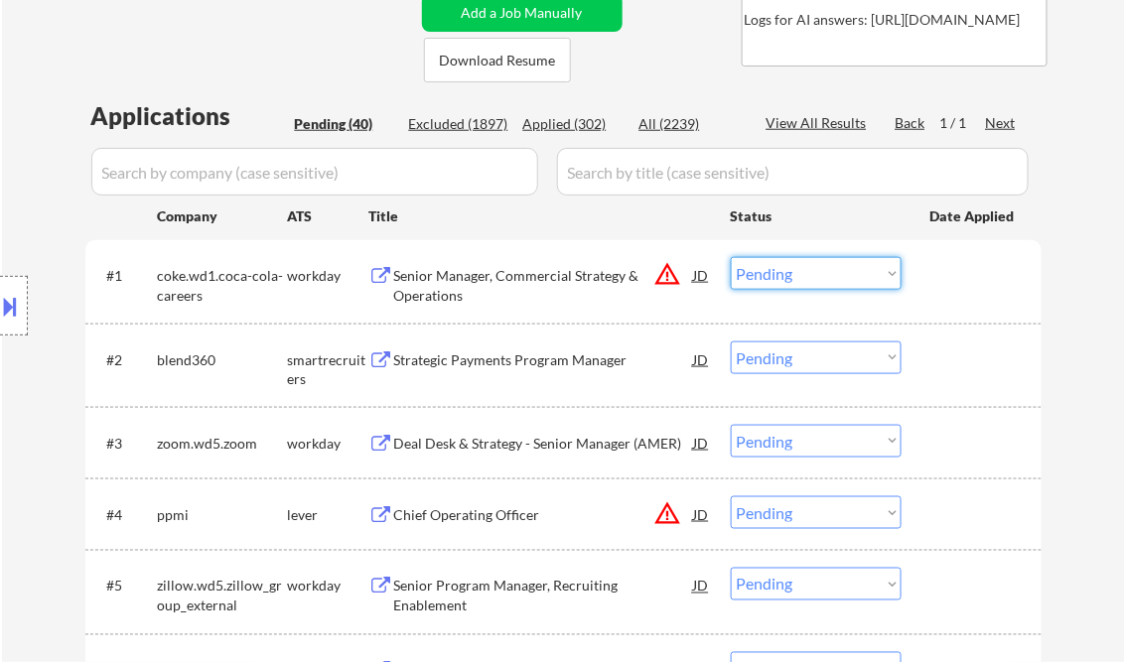
click at [784, 260] on select "Choose an option... Pending Applied Excluded (Questions) Excluded (Expired) Exc…" at bounding box center [815, 273] width 171 height 33
click at [730, 257] on select "Choose an option... Pending Applied Excluded (Questions) Excluded (Expired) Exc…" at bounding box center [815, 273] width 171 height 33
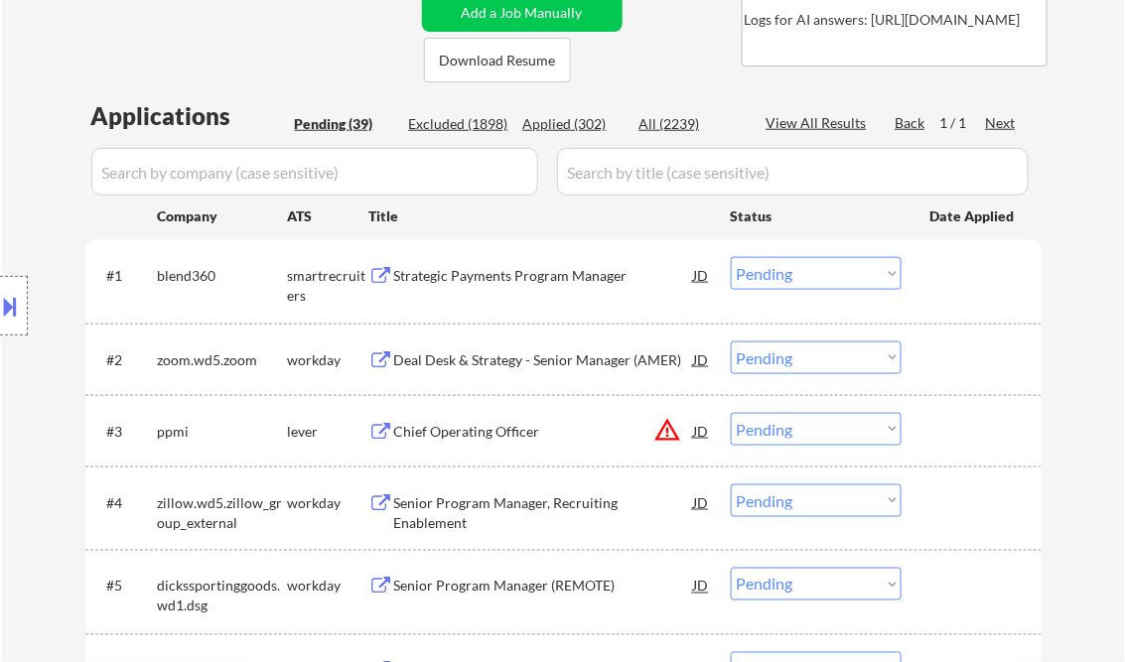
click at [471, 269] on div "Strategic Payments Program Manager" at bounding box center [544, 276] width 300 height 20
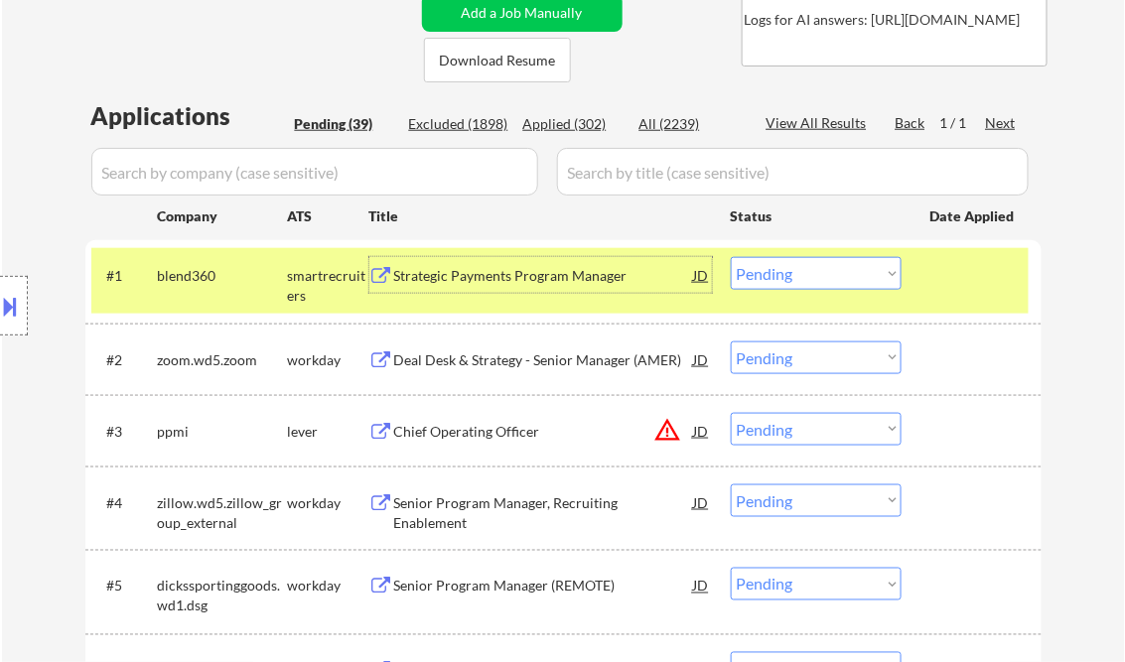
click at [780, 280] on select "Choose an option... Pending Applied Excluded (Questions) Excluded (Expired) Exc…" at bounding box center [815, 273] width 171 height 33
click at [730, 257] on select "Choose an option... Pending Applied Excluded (Questions) Excluded (Expired) Exc…" at bounding box center [815, 273] width 171 height 33
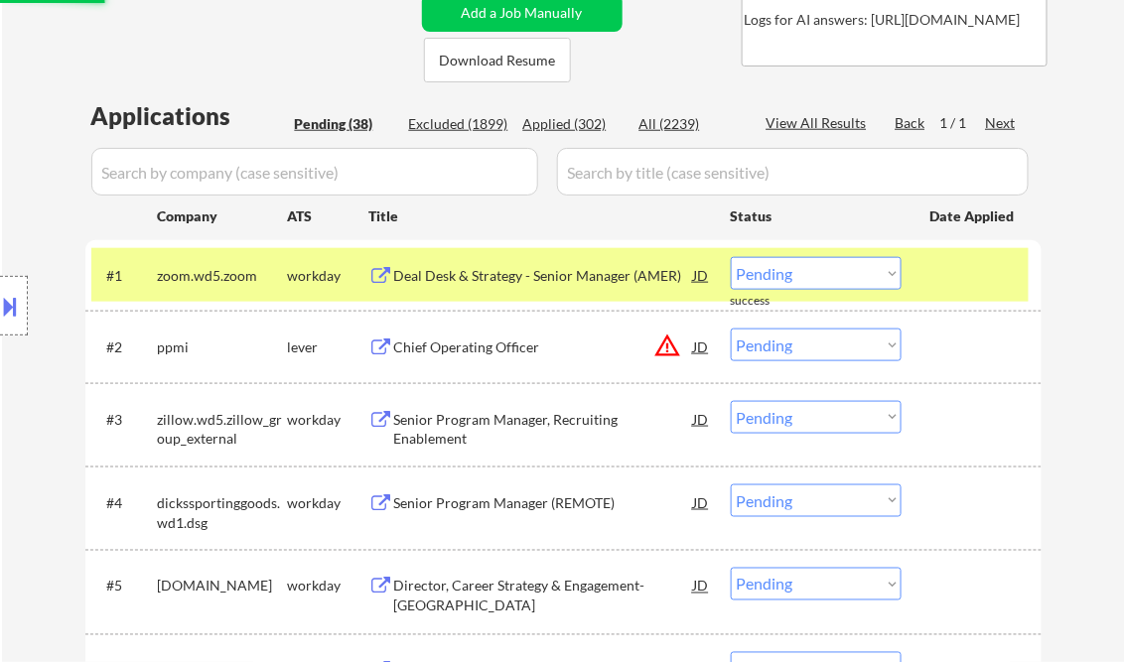
click at [500, 281] on div "Deal Desk & Strategy - Senior Manager (AMER)" at bounding box center [544, 276] width 300 height 20
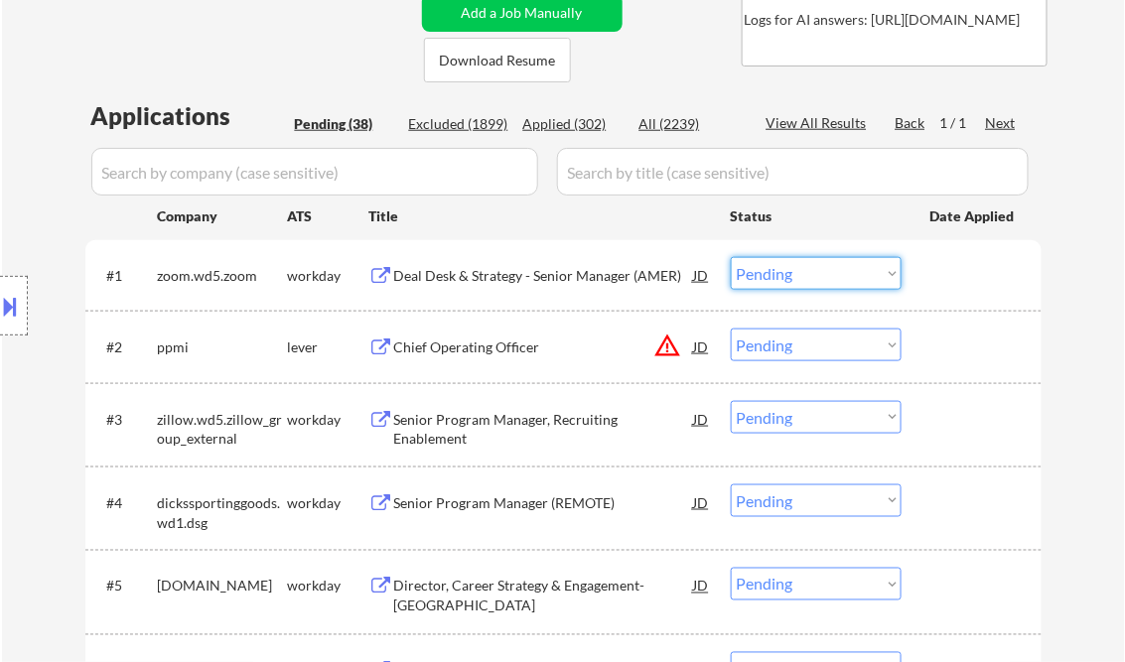
click at [766, 278] on select "Choose an option... Pending Applied Excluded (Questions) Excluded (Expired) Exc…" at bounding box center [815, 273] width 171 height 33
click at [730, 257] on select "Choose an option... Pending Applied Excluded (Questions) Excluded (Expired) Exc…" at bounding box center [815, 273] width 171 height 33
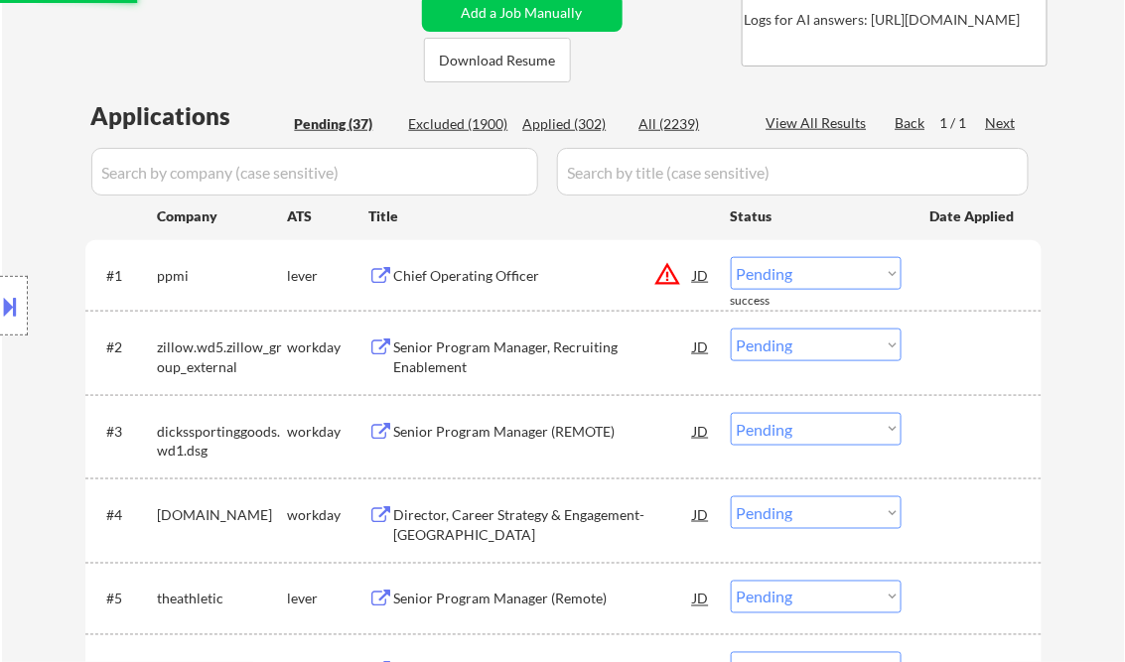
click at [470, 279] on div "Chief Operating Officer" at bounding box center [544, 276] width 300 height 20
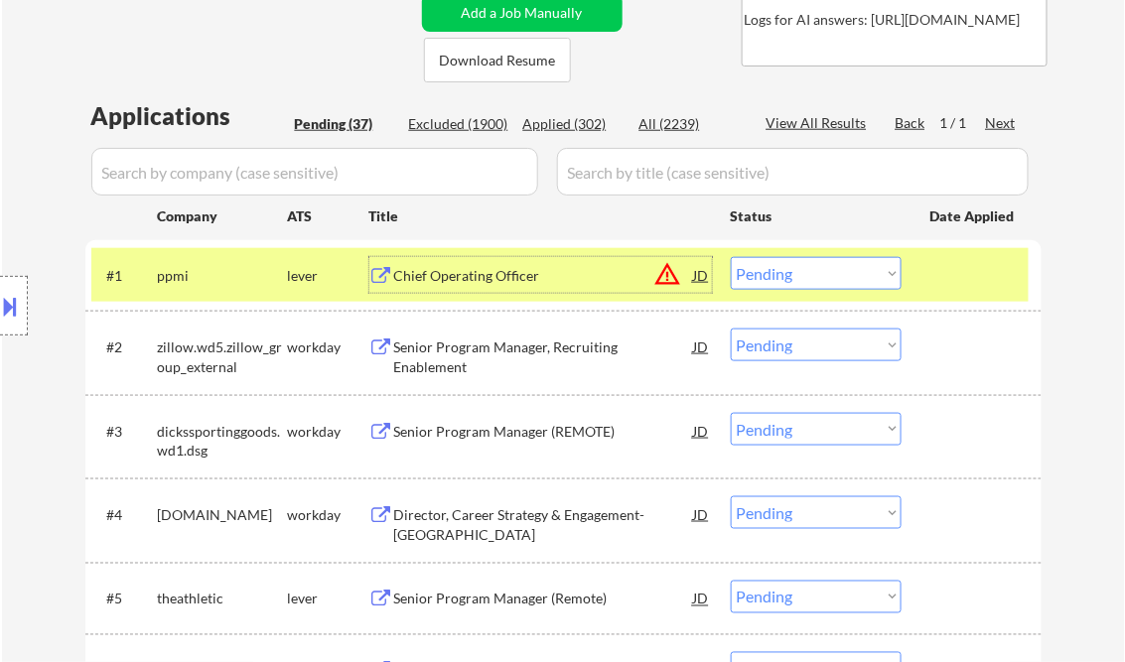
drag, startPoint x: 781, startPoint y: 272, endPoint x: 823, endPoint y: 288, distance: 44.6
click at [781, 272] on select "Choose an option... Pending Applied Excluded (Questions) Excluded (Expired) Exc…" at bounding box center [815, 273] width 171 height 33
click at [730, 257] on select "Choose an option... Pending Applied Excluded (Questions) Excluded (Expired) Exc…" at bounding box center [815, 273] width 171 height 33
select select ""pending""
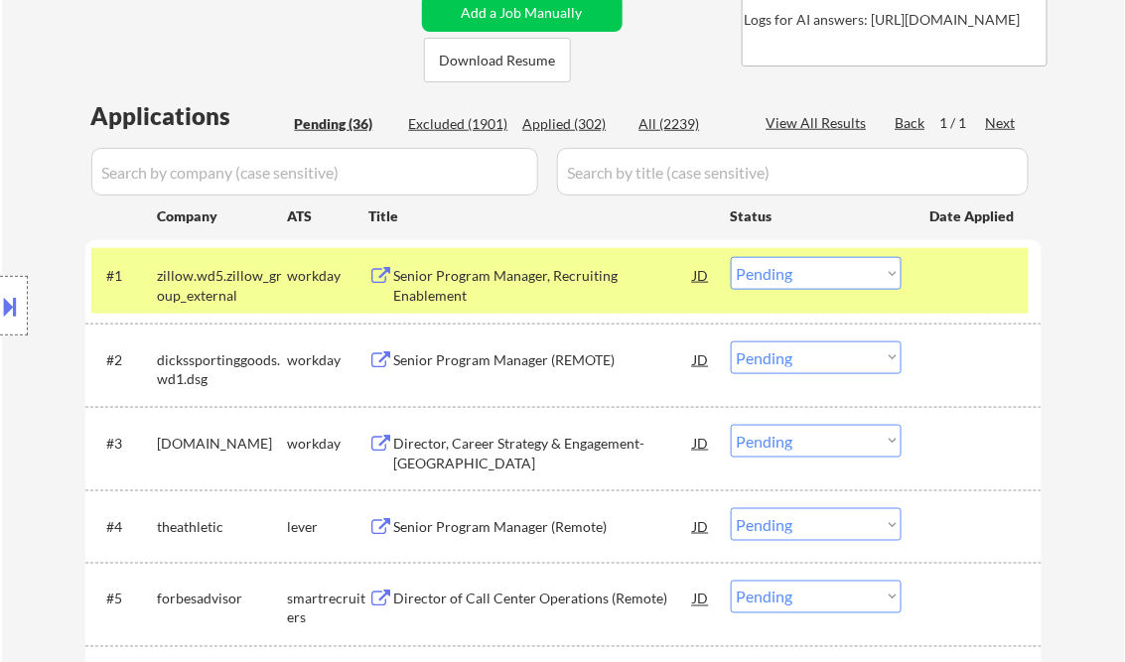
scroll to position [556, 0]
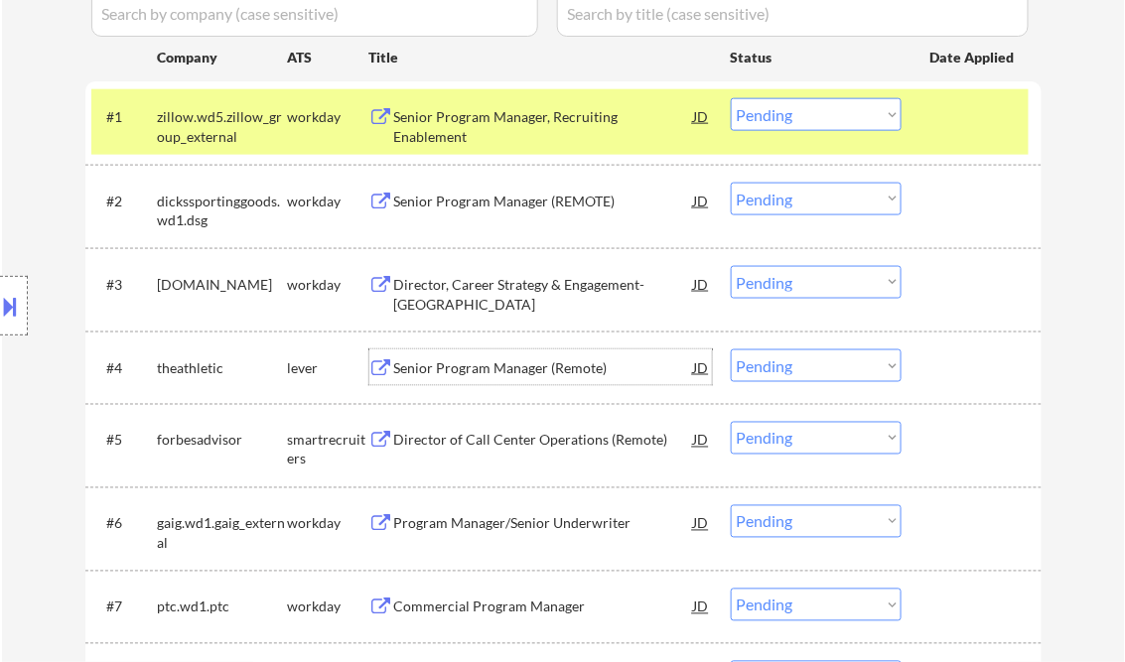
click at [513, 379] on div "Senior Program Manager (Remote)" at bounding box center [544, 367] width 300 height 36
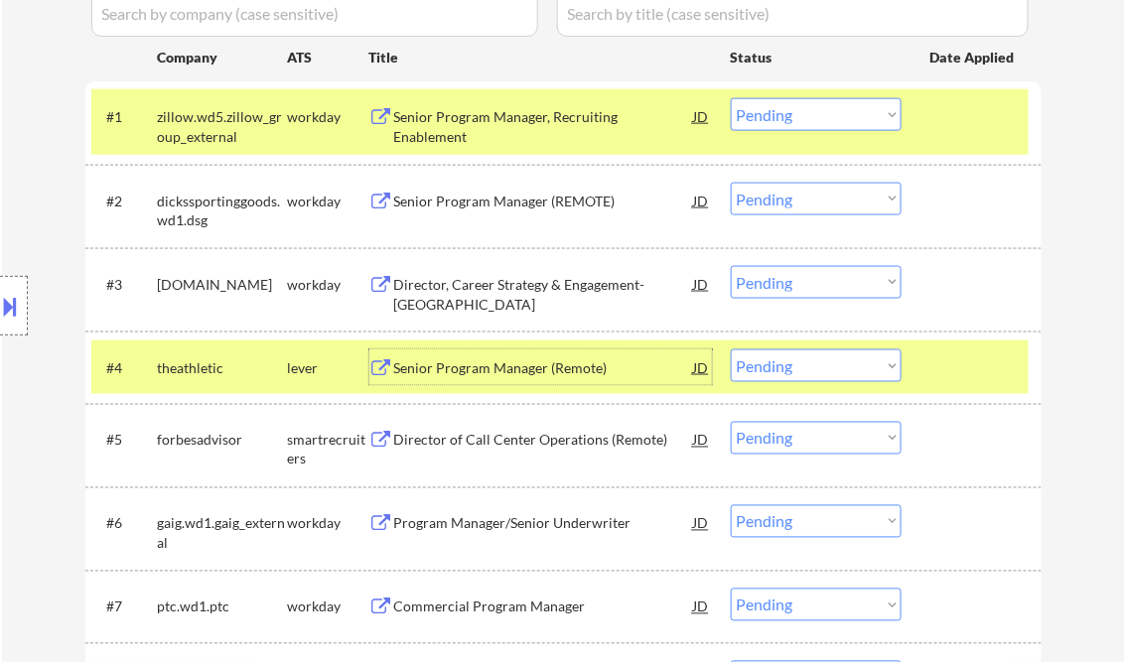
drag, startPoint x: 792, startPoint y: 367, endPoint x: 804, endPoint y: 377, distance: 15.5
click at [793, 367] on select "Choose an option... Pending Applied Excluded (Questions) Excluded (Expired) Exc…" at bounding box center [815, 365] width 171 height 33
click at [730, 349] on select "Choose an option... Pending Applied Excluded (Questions) Excluded (Expired) Exc…" at bounding box center [815, 365] width 171 height 33
select select ""pending""
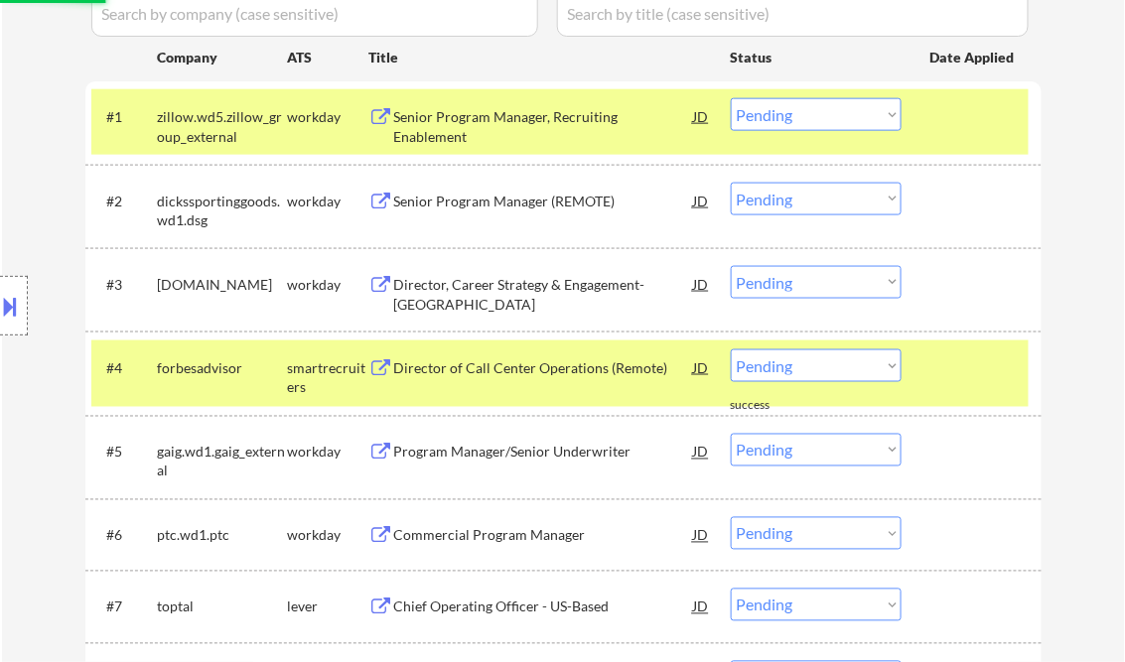
scroll to position [318, 0]
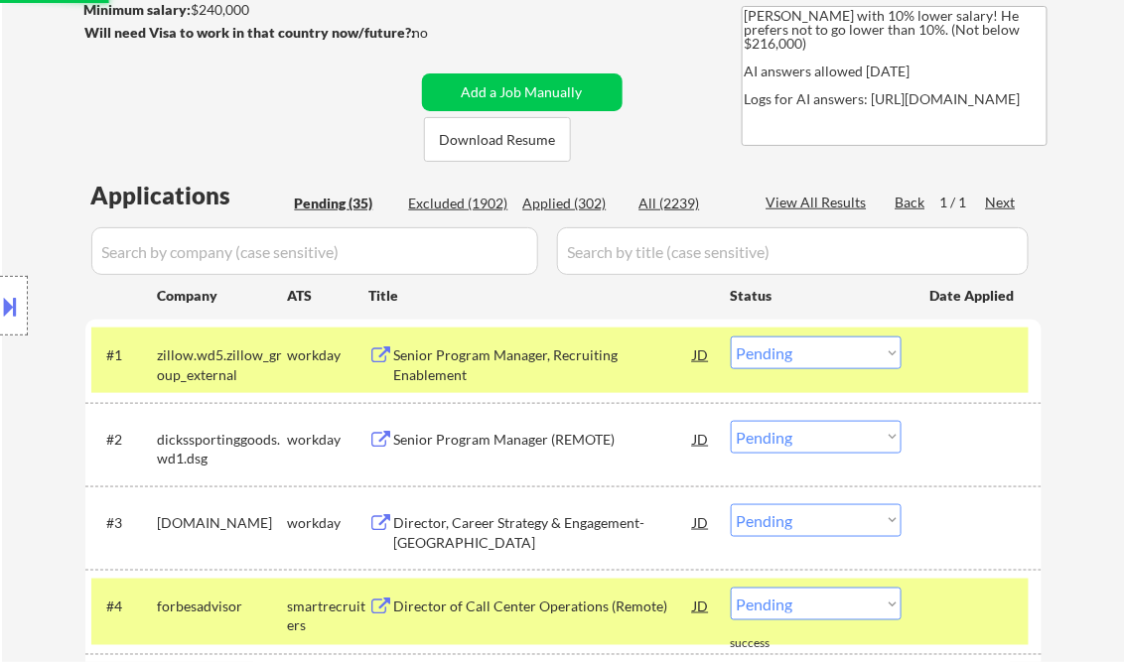
click at [517, 359] on div "Senior Program Manager, Recruiting Enablement" at bounding box center [544, 364] width 300 height 39
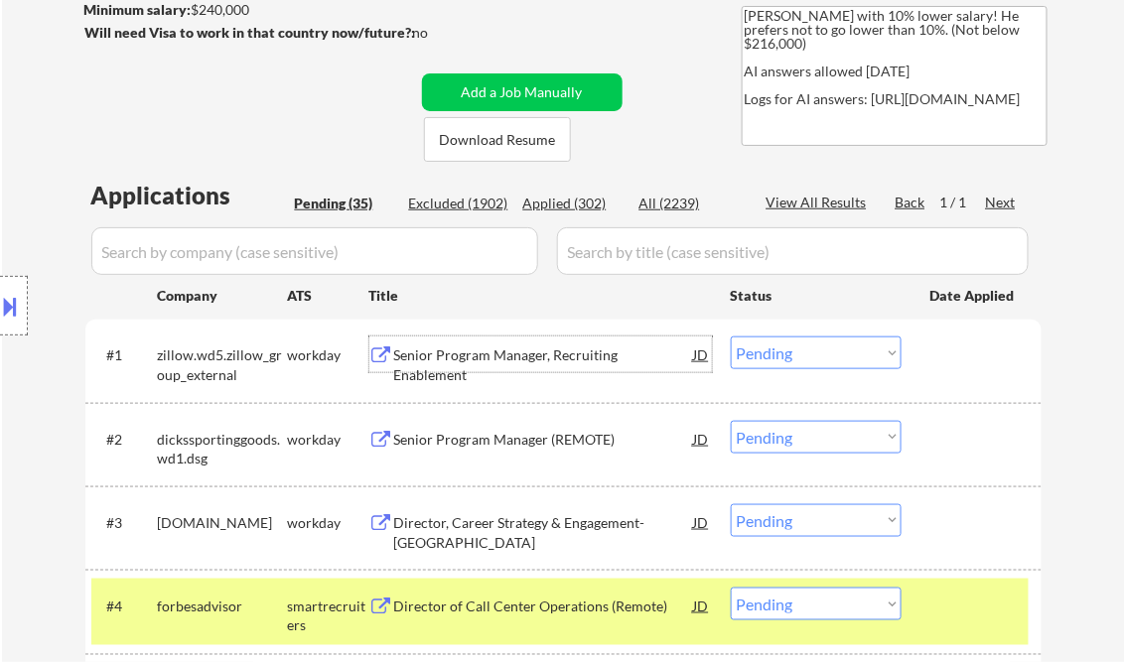
click at [807, 364] on select "Choose an option... Pending Applied Excluded (Questions) Excluded (Expired) Exc…" at bounding box center [815, 352] width 171 height 33
click at [730, 336] on select "Choose an option... Pending Applied Excluded (Questions) Excluded (Expired) Exc…" at bounding box center [815, 352] width 171 height 33
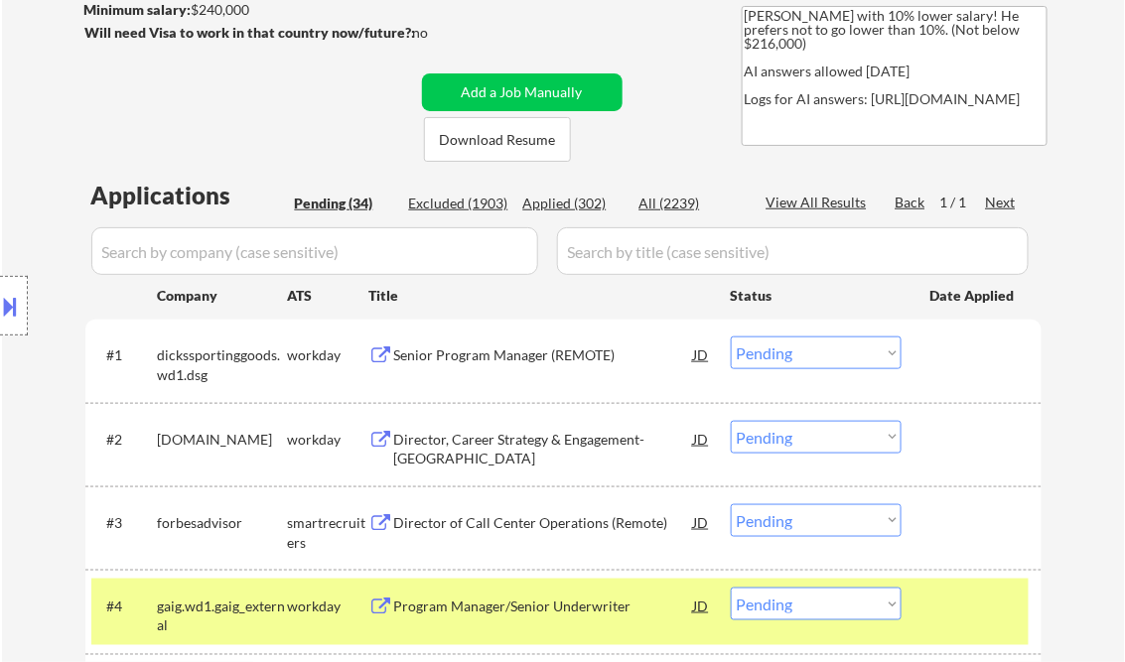
click at [537, 353] on div "Senior Program Manager (REMOTE)" at bounding box center [544, 355] width 300 height 20
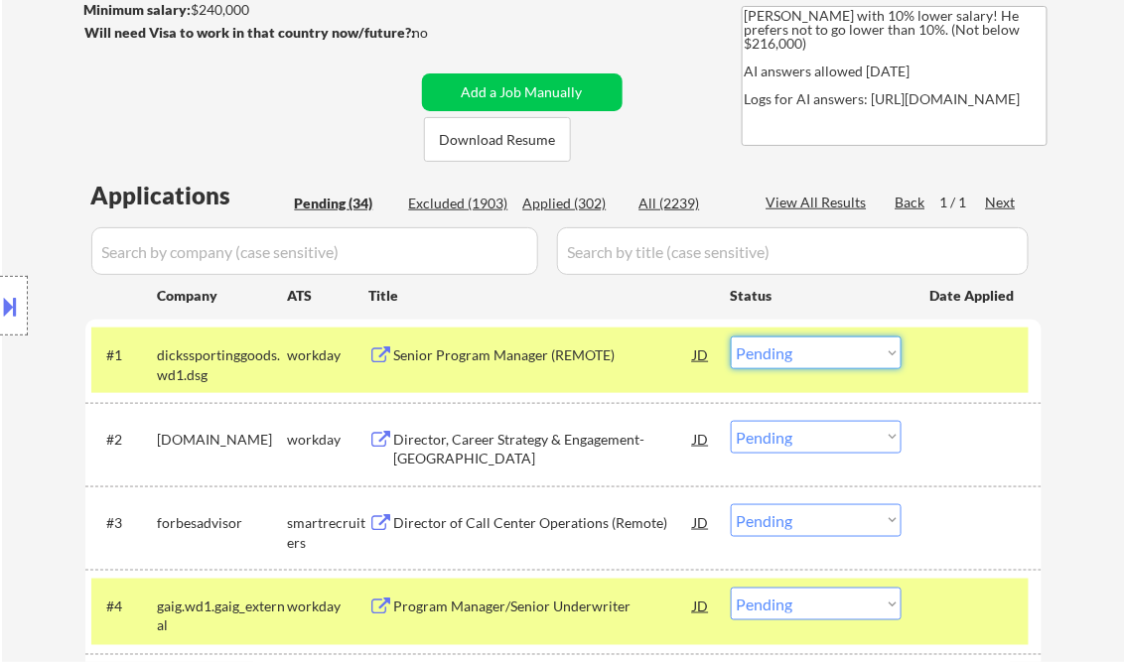
drag, startPoint x: 815, startPoint y: 352, endPoint x: 879, endPoint y: 369, distance: 66.7
click at [815, 352] on select "Choose an option... Pending Applied Excluded (Questions) Excluded (Expired) Exc…" at bounding box center [815, 352] width 171 height 33
click at [730, 336] on select "Choose an option... Pending Applied Excluded (Questions) Excluded (Expired) Exc…" at bounding box center [815, 352] width 171 height 33
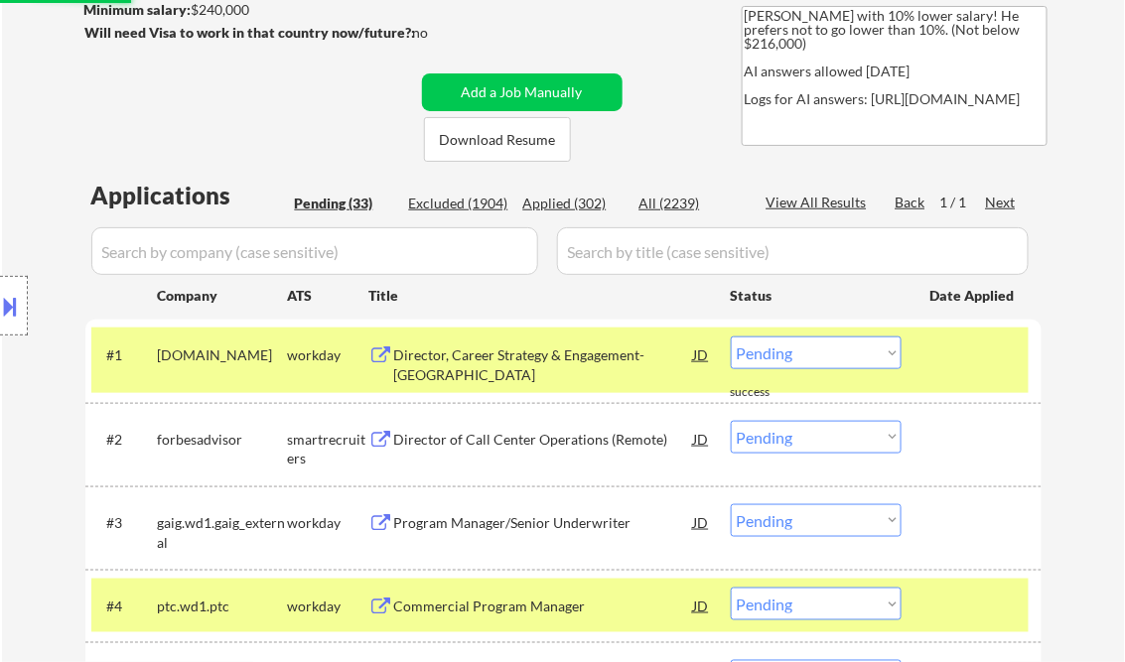
click at [512, 379] on div "Director, Career Strategy & Engagement-[GEOGRAPHIC_DATA]" at bounding box center [544, 364] width 300 height 39
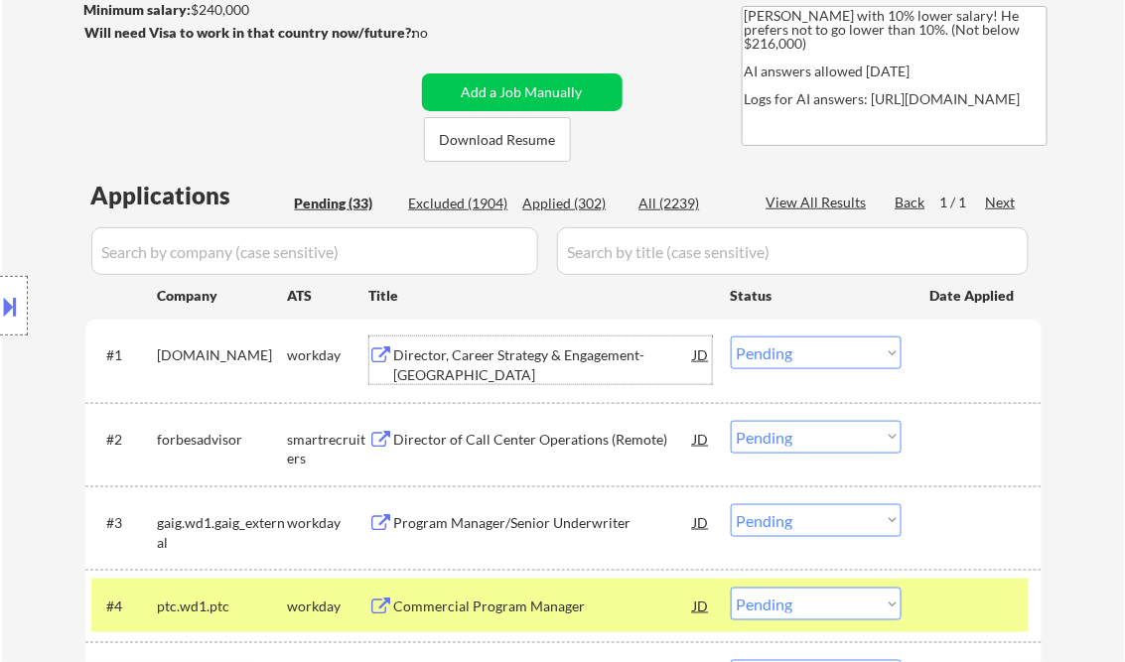
drag, startPoint x: 826, startPoint y: 355, endPoint x: 833, endPoint y: 366, distance: 12.9
click at [826, 355] on select "Choose an option... Pending Applied Excluded (Questions) Excluded (Expired) Exc…" at bounding box center [815, 352] width 171 height 33
click at [730, 336] on select "Choose an option... Pending Applied Excluded (Questions) Excluded (Expired) Exc…" at bounding box center [815, 352] width 171 height 33
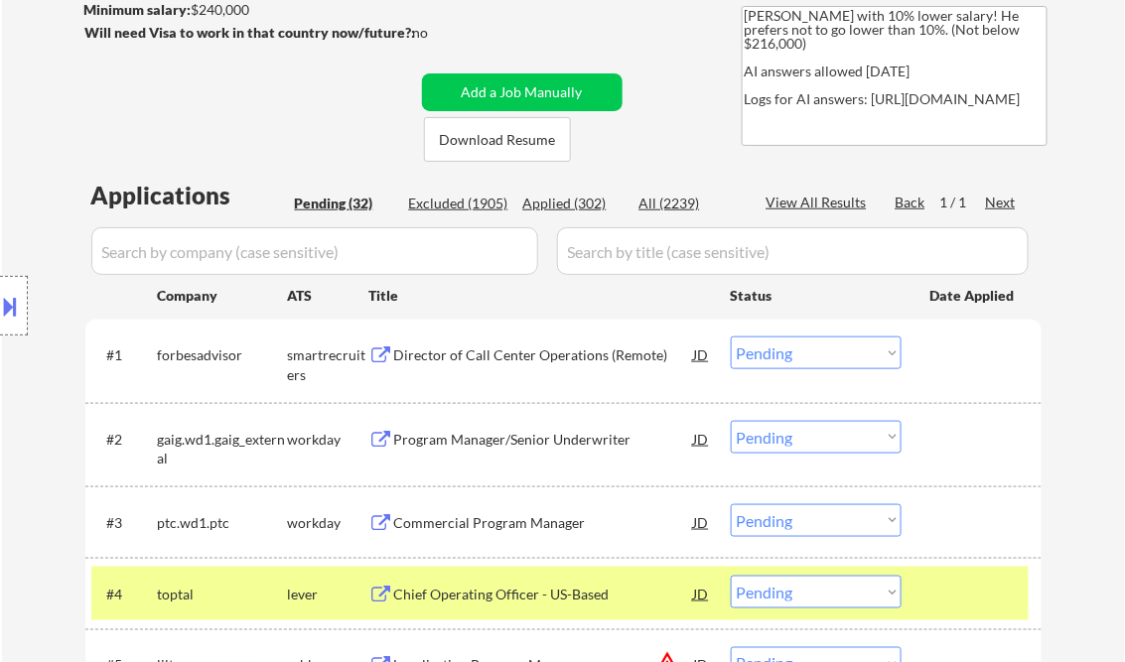
click at [503, 354] on div "Director of Call Center Operations (Remote)" at bounding box center [544, 355] width 300 height 20
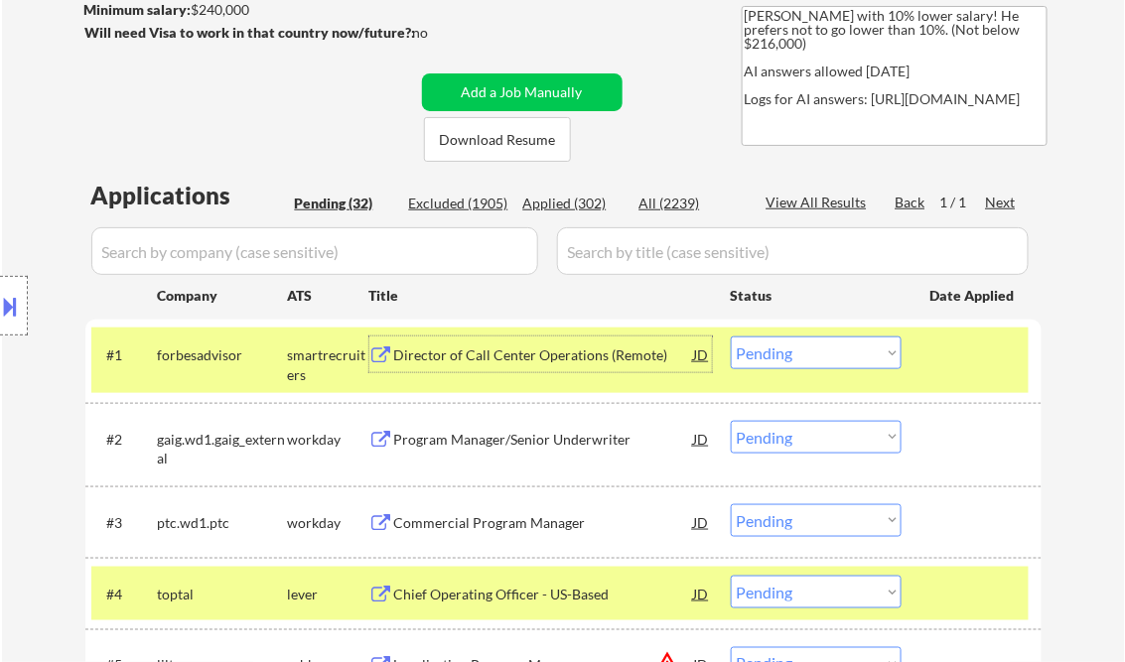
click at [828, 355] on select "Choose an option... Pending Applied Excluded (Questions) Excluded (Expired) Exc…" at bounding box center [815, 352] width 171 height 33
click at [730, 336] on select "Choose an option... Pending Applied Excluded (Questions) Excluded (Expired) Exc…" at bounding box center [815, 352] width 171 height 33
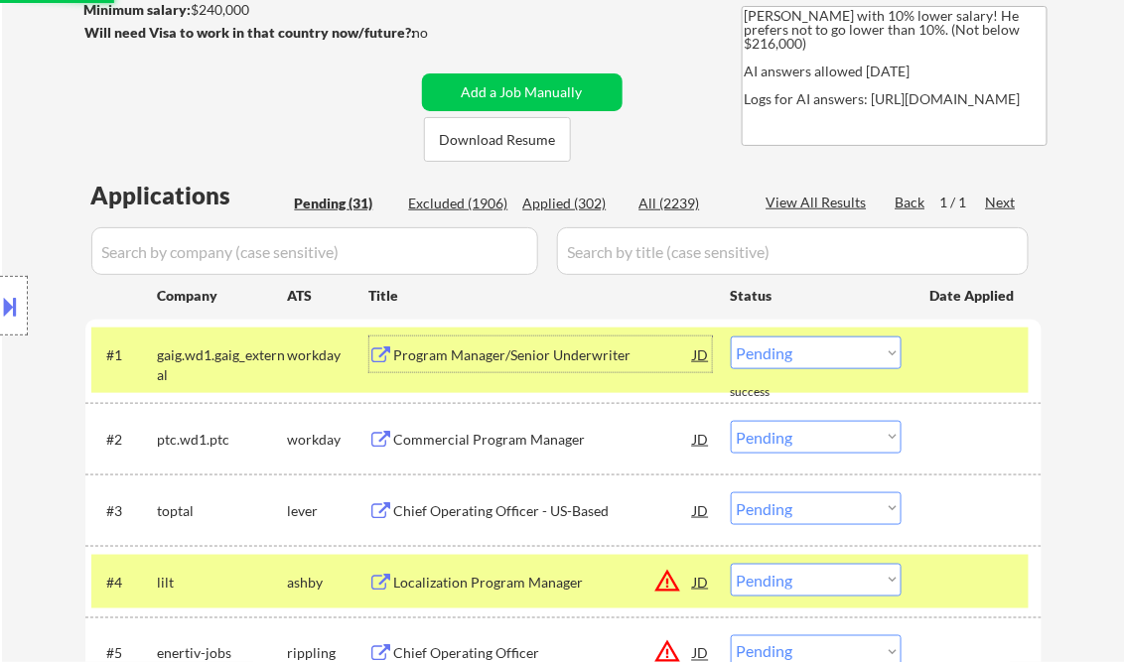
click at [516, 367] on div "Program Manager/Senior Underwriter" at bounding box center [544, 354] width 300 height 36
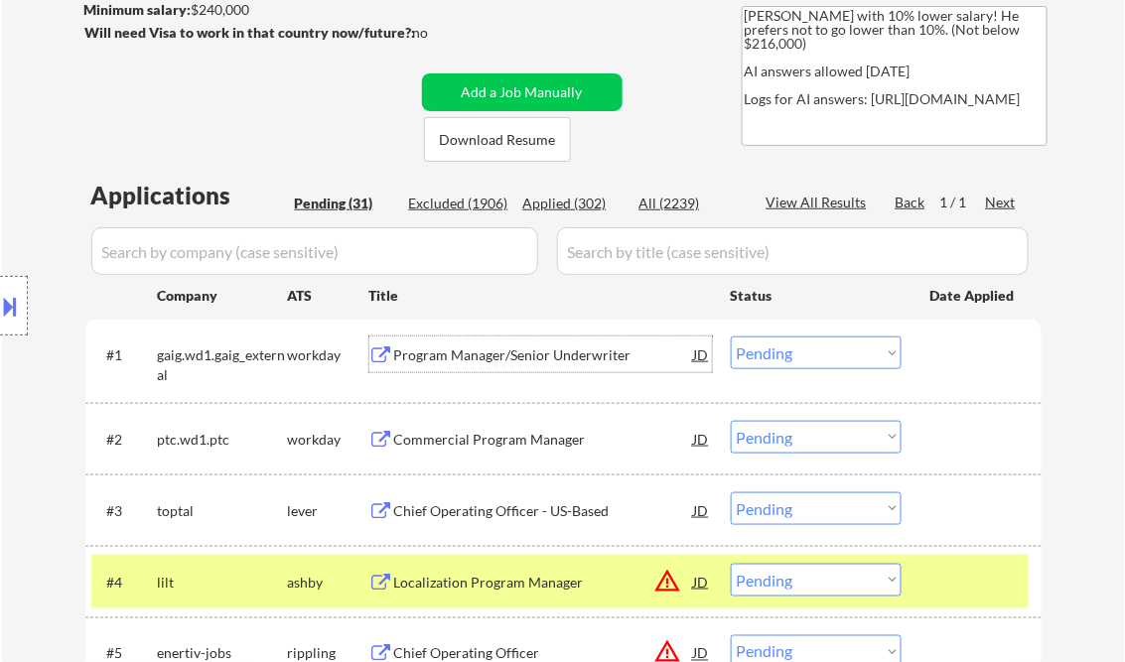
click at [820, 354] on select "Choose an option... Pending Applied Excluded (Questions) Excluded (Expired) Exc…" at bounding box center [815, 352] width 171 height 33
click at [730, 336] on select "Choose an option... Pending Applied Excluded (Questions) Excluded (Expired) Exc…" at bounding box center [815, 352] width 171 height 33
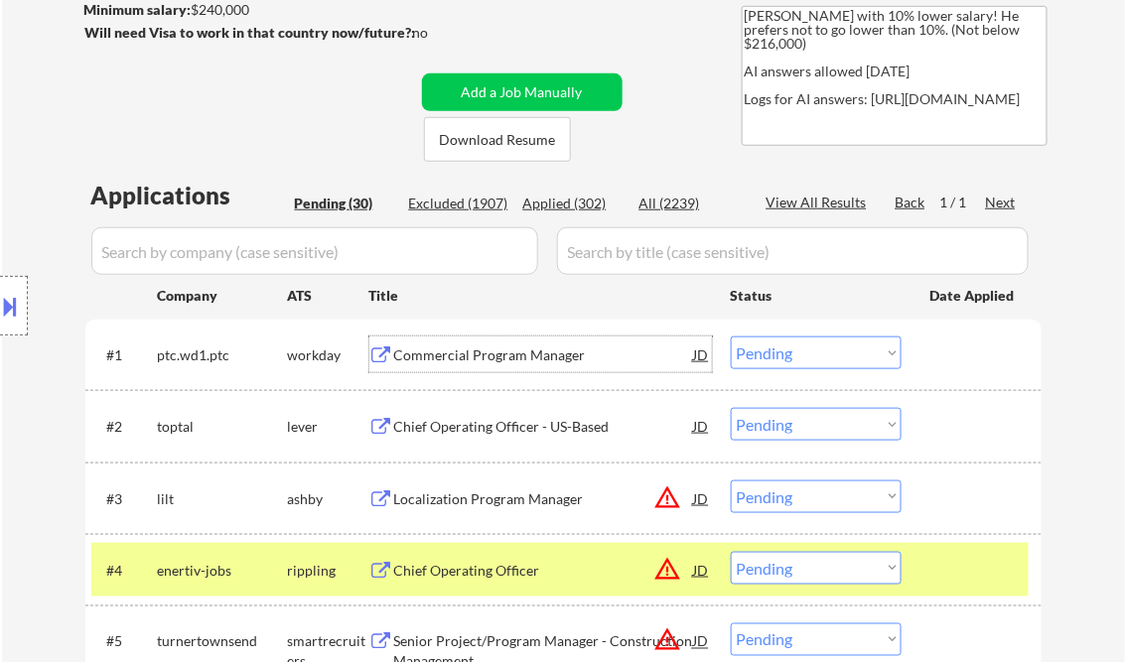
click at [464, 359] on div "Commercial Program Manager" at bounding box center [544, 355] width 300 height 20
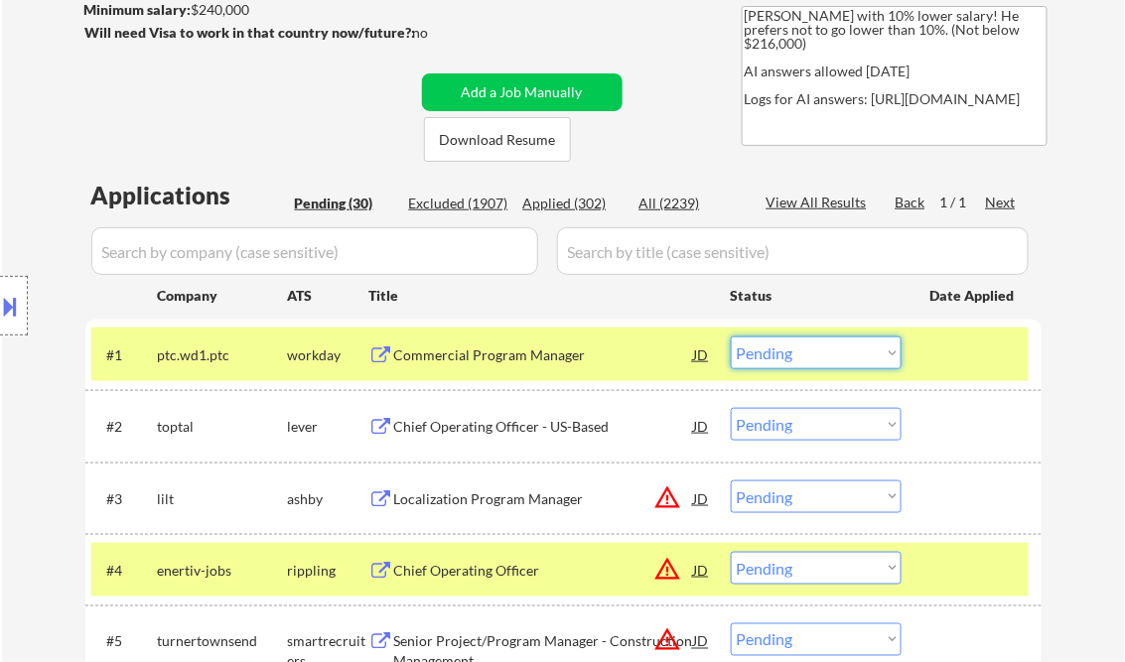
drag, startPoint x: 814, startPoint y: 358, endPoint x: 821, endPoint y: 369, distance: 12.9
click at [814, 358] on select "Choose an option... Pending Applied Excluded (Questions) Excluded (Expired) Exc…" at bounding box center [815, 352] width 171 height 33
click at [730, 336] on select "Choose an option... Pending Applied Excluded (Questions) Excluded (Expired) Exc…" at bounding box center [815, 352] width 171 height 33
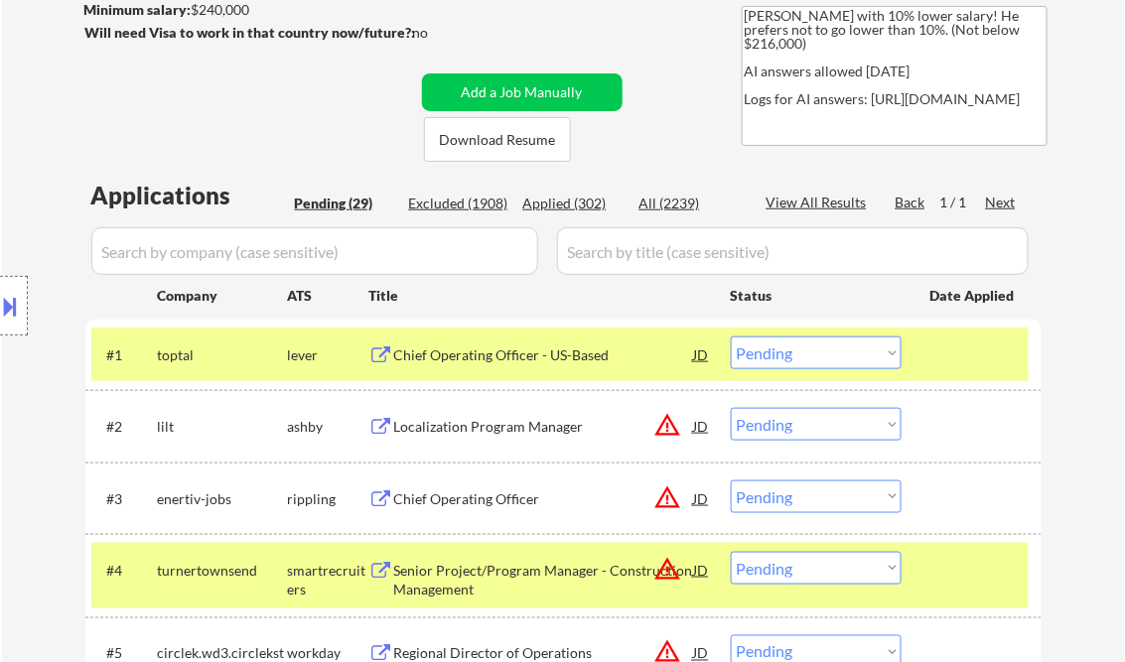
click at [527, 353] on div "Chief Operating Officer - US-Based" at bounding box center [544, 355] width 300 height 20
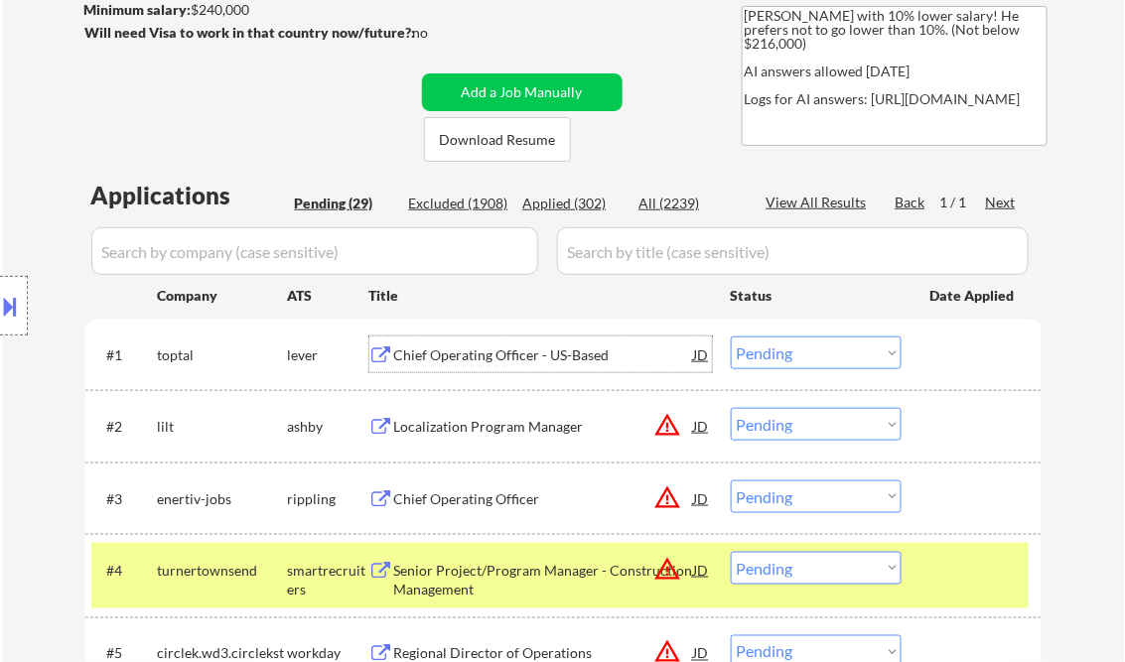
click at [476, 357] on div "Chief Operating Officer - US-Based" at bounding box center [544, 355] width 300 height 20
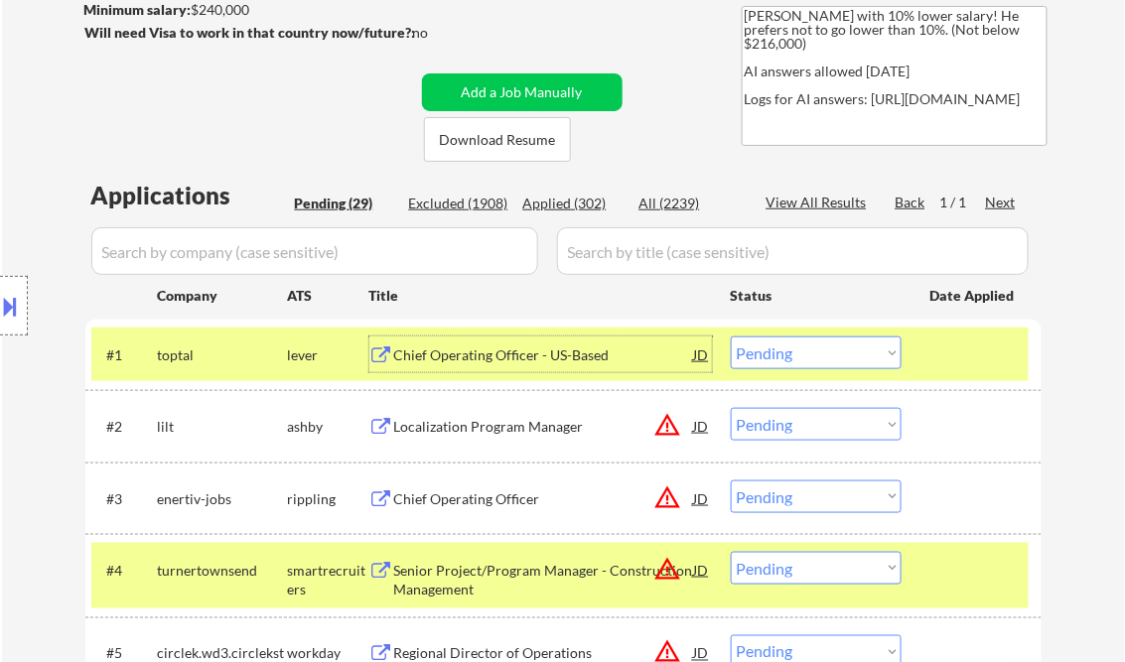
click at [788, 351] on select "Choose an option... Pending Applied Excluded (Questions) Excluded (Expired) Exc…" at bounding box center [815, 352] width 171 height 33
click at [730, 336] on select "Choose an option... Pending Applied Excluded (Questions) Excluded (Expired) Exc…" at bounding box center [815, 352] width 171 height 33
click at [488, 424] on div "Localization Program Manager" at bounding box center [544, 427] width 300 height 20
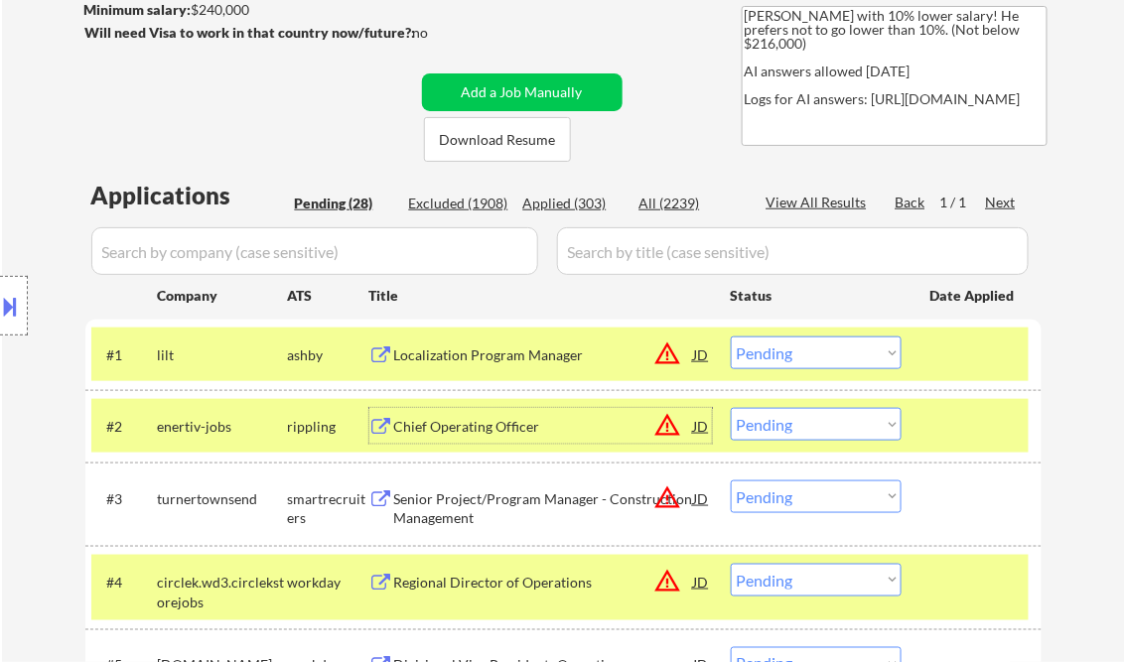
drag, startPoint x: 796, startPoint y: 352, endPoint x: 817, endPoint y: 367, distance: 25.6
click at [796, 352] on select "Choose an option... Pending Applied Excluded (Questions) Excluded (Expired) Exc…" at bounding box center [815, 352] width 171 height 33
click at [730, 336] on select "Choose an option... Pending Applied Excluded (Questions) Excluded (Expired) Exc…" at bounding box center [815, 352] width 171 height 33
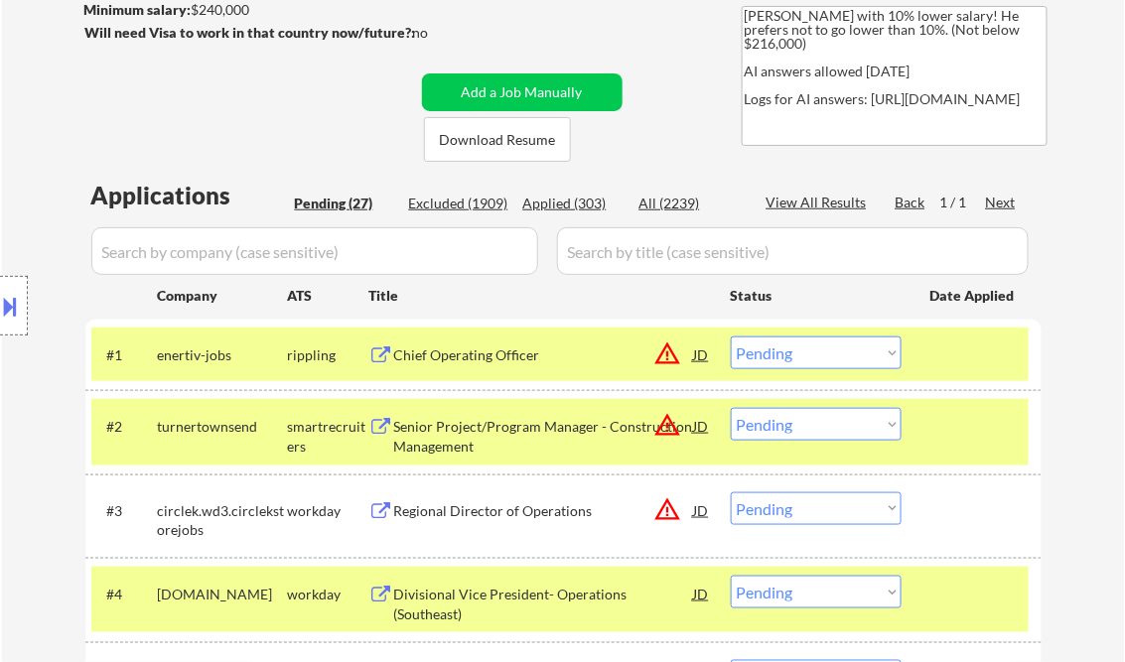
click at [962, 347] on div at bounding box center [973, 354] width 87 height 36
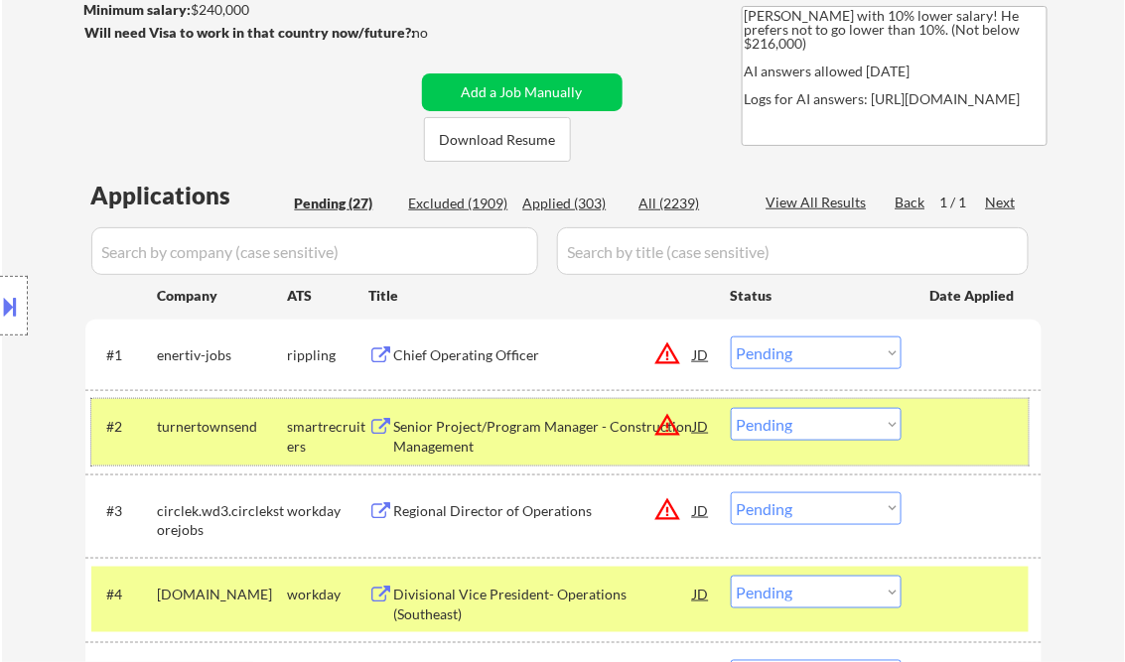
click at [949, 424] on div at bounding box center [973, 426] width 87 height 36
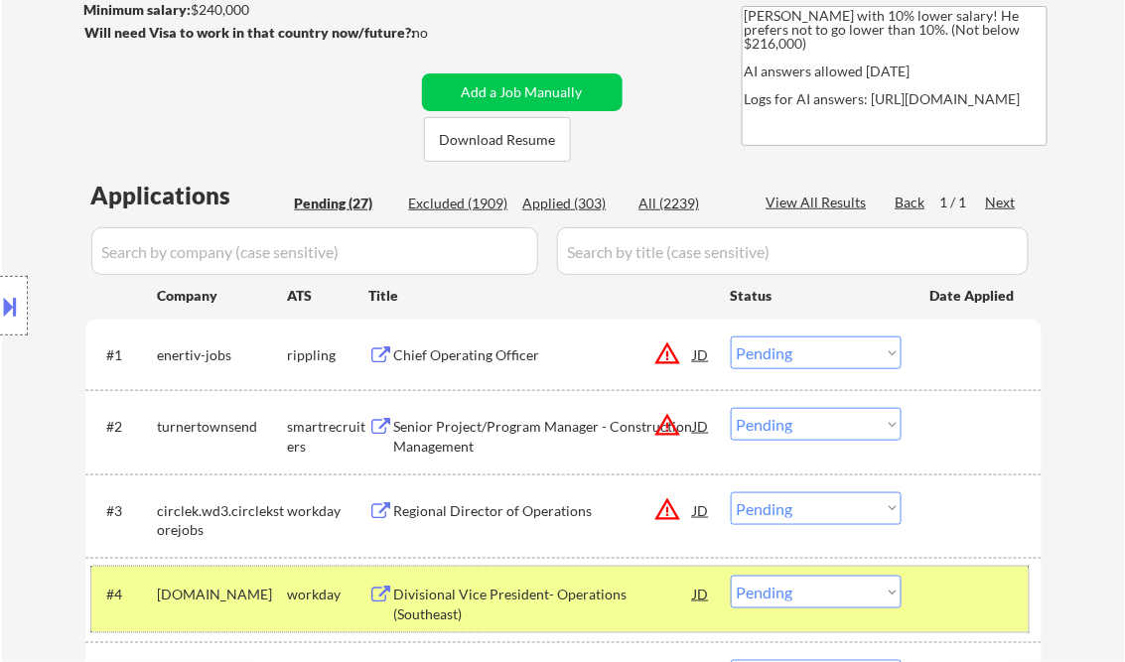
click at [935, 601] on div at bounding box center [973, 594] width 87 height 36
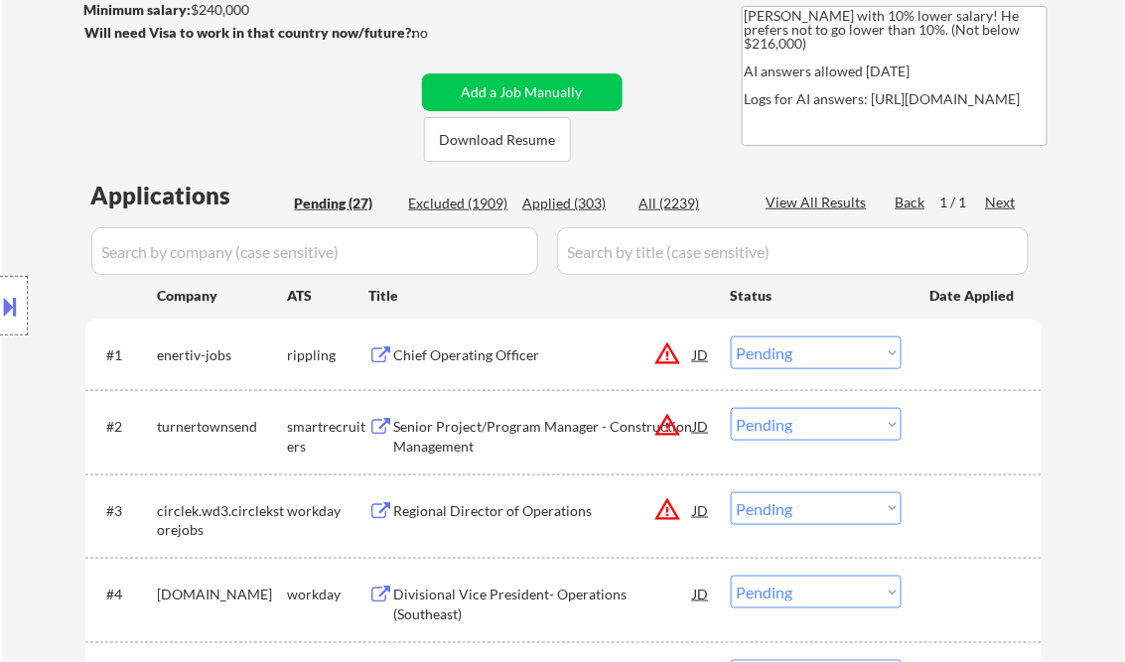
click at [468, 355] on div "Chief Operating Officer" at bounding box center [544, 355] width 300 height 20
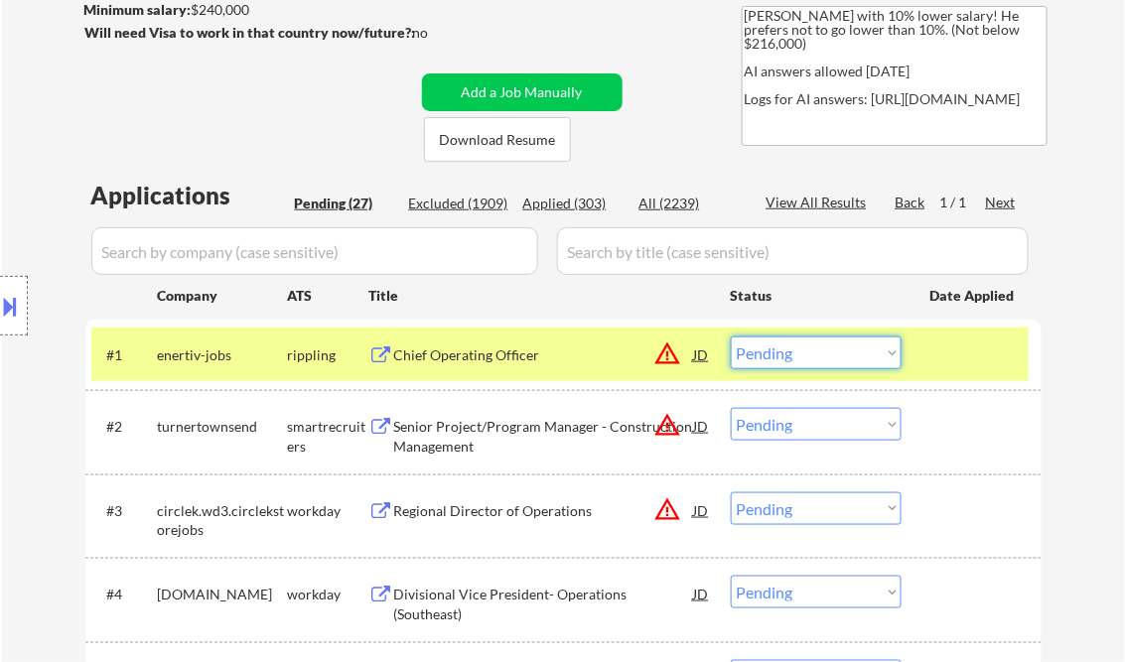
drag, startPoint x: 794, startPoint y: 348, endPoint x: 796, endPoint y: 371, distance: 22.9
click at [794, 351] on select "Choose an option... Pending Applied Excluded (Questions) Excluded (Expired) Exc…" at bounding box center [815, 352] width 171 height 33
click at [730, 336] on select "Choose an option... Pending Applied Excluded (Questions) Excluded (Expired) Exc…" at bounding box center [815, 352] width 171 height 33
select select ""pending""
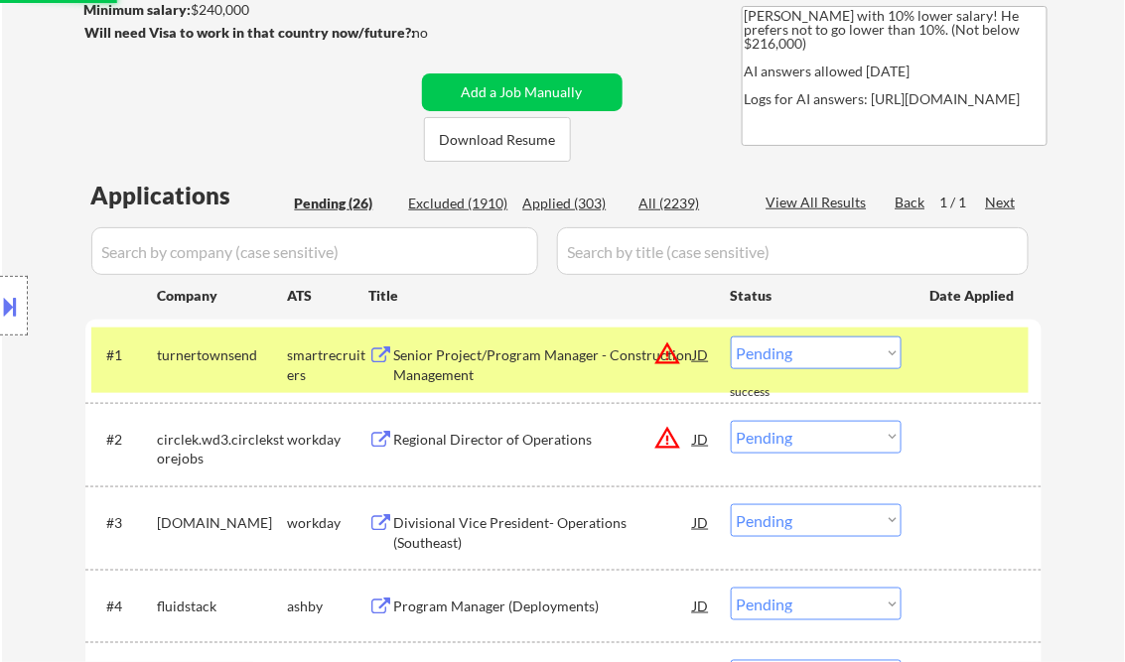
click at [496, 360] on div "Senior Project/Program Manager - Construction Management" at bounding box center [544, 364] width 300 height 39
